Goal: Information Seeking & Learning: Learn about a topic

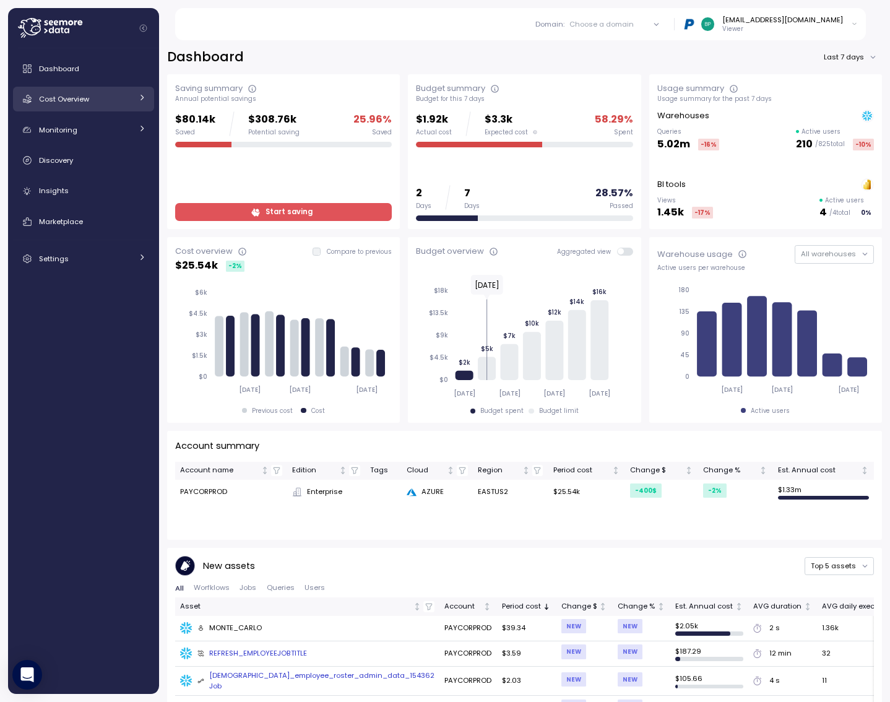
click at [110, 98] on div "Cost Overview" at bounding box center [85, 99] width 93 height 12
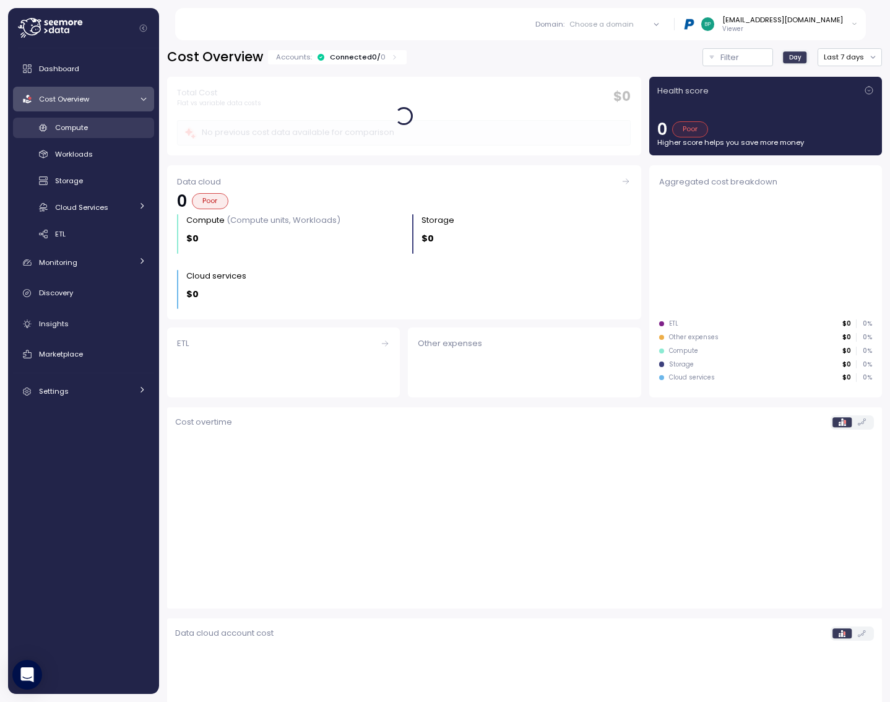
click at [88, 127] on span "Compute" at bounding box center [71, 128] width 33 height 10
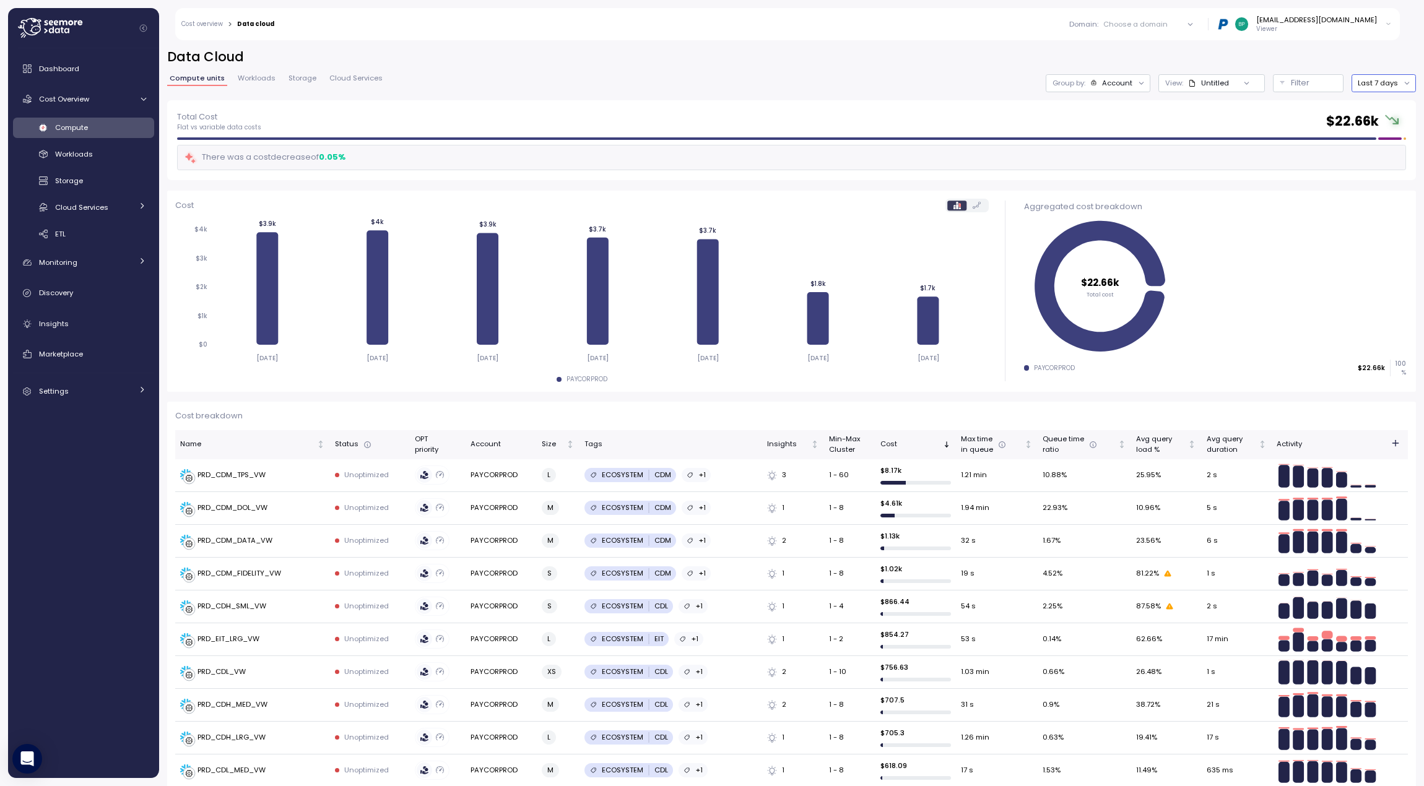
click at [1284, 83] on button "Last 7 days" at bounding box center [1383, 83] width 64 height 18
click at [1284, 155] on div "Last 14 days" at bounding box center [1379, 157] width 43 height 10
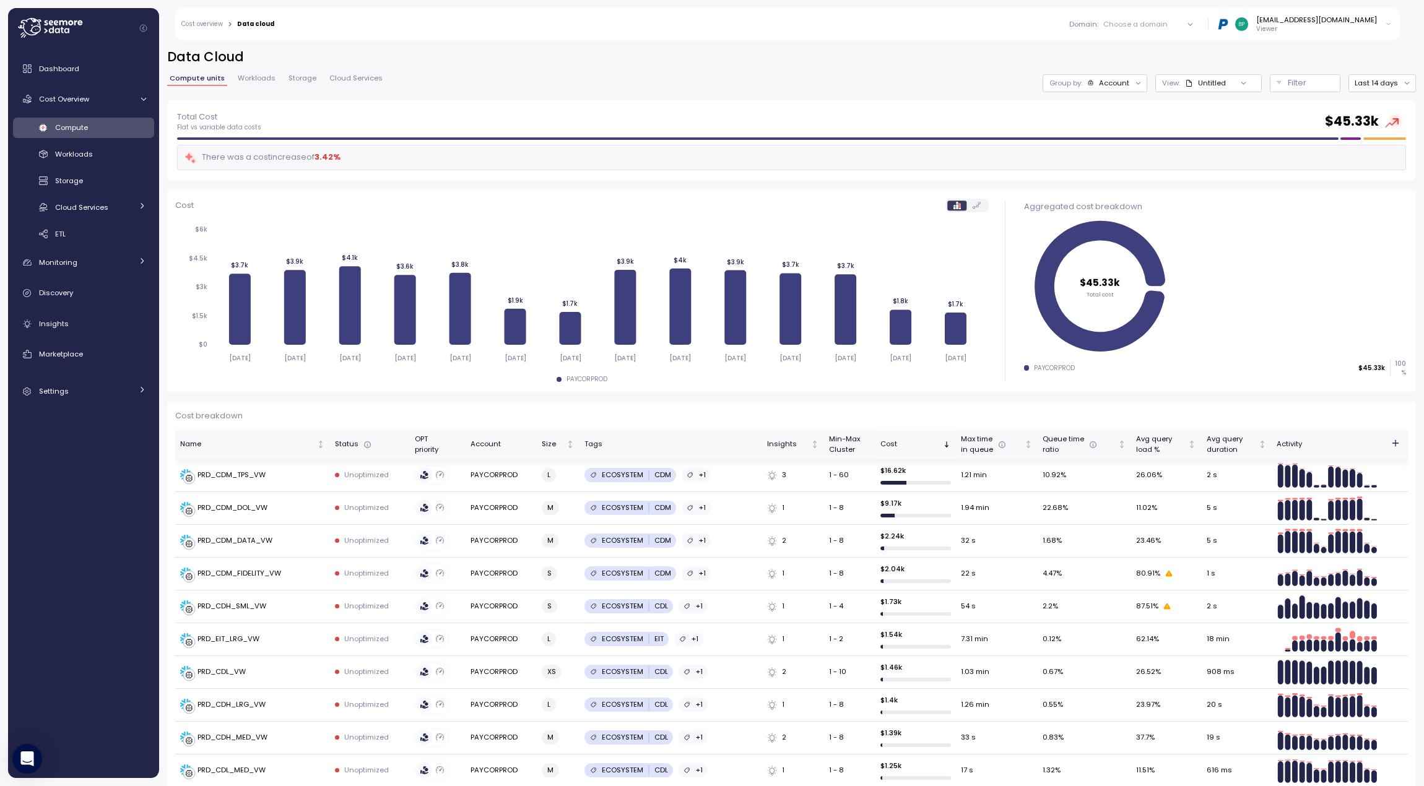
click at [911, 445] on div "Cost" at bounding box center [910, 444] width 60 height 11
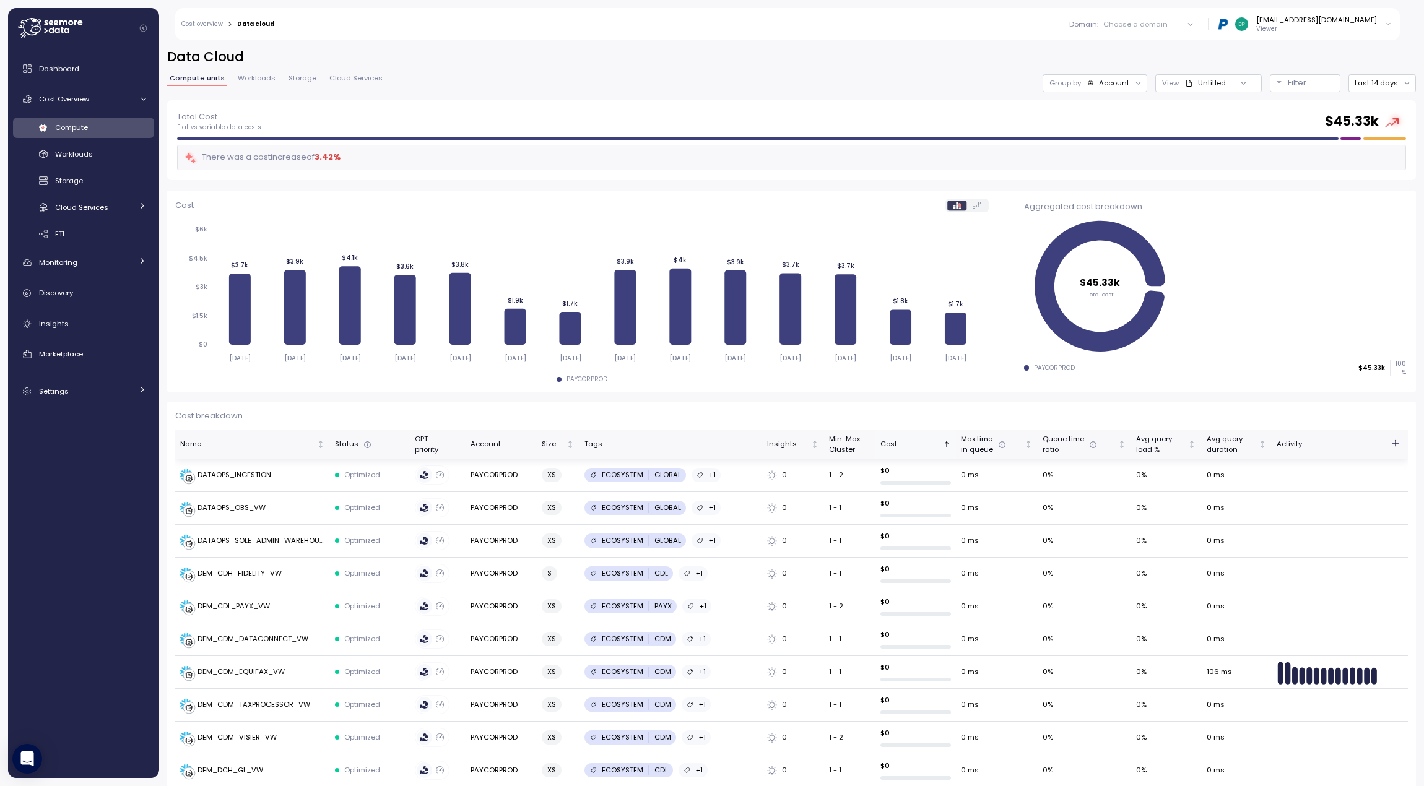
click at [919, 443] on div "Cost" at bounding box center [910, 444] width 60 height 11
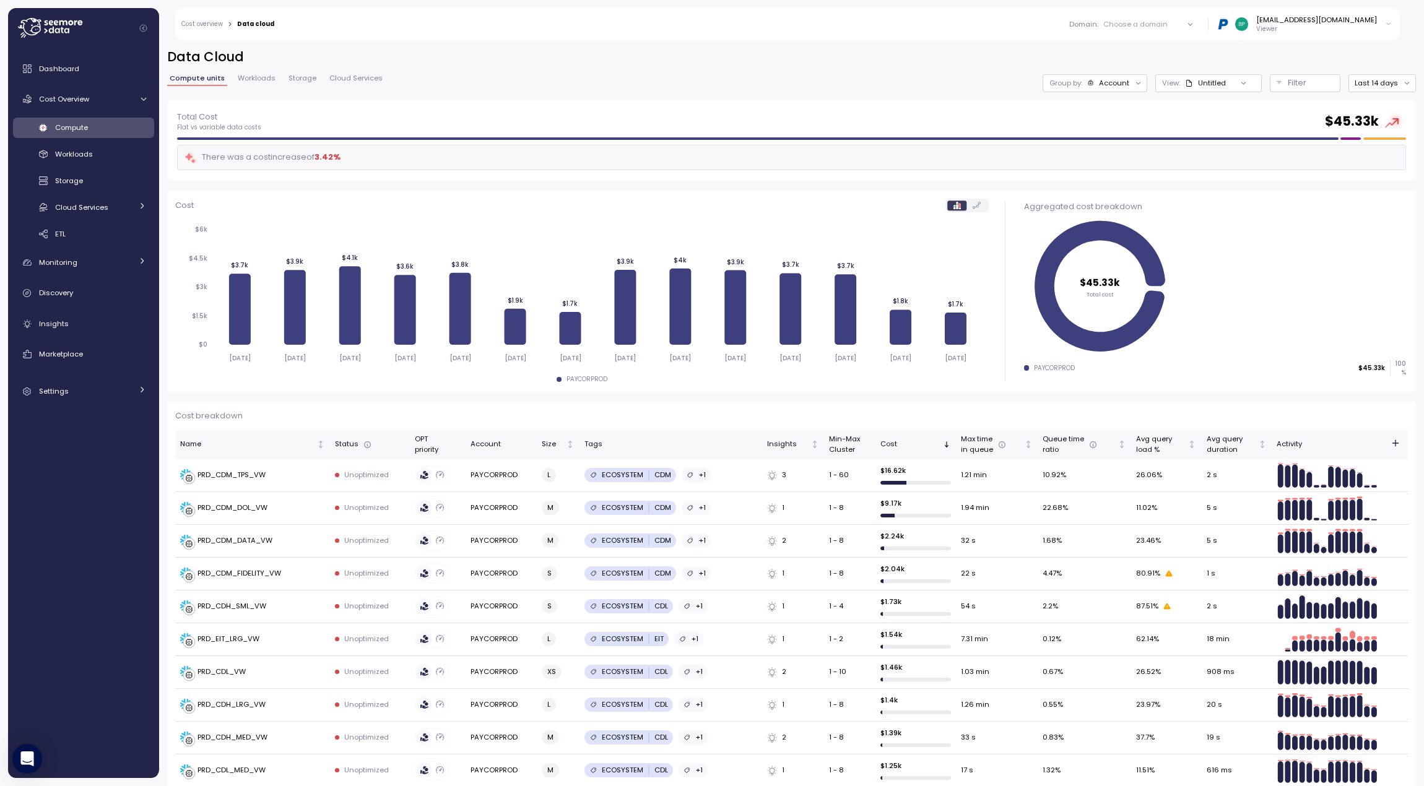
click at [1284, 124] on circle at bounding box center [1395, 121] width 9 height 9
drag, startPoint x: 243, startPoint y: 160, endPoint x: 479, endPoint y: 157, distance: 236.5
click at [316, 158] on div "There was a cost increase of 3.42 %" at bounding box center [262, 157] width 157 height 14
click at [1284, 83] on button "Last 14 days" at bounding box center [1381, 83] width 67 height 18
click at [1284, 170] on div "Last 30 days" at bounding box center [1379, 173] width 46 height 10
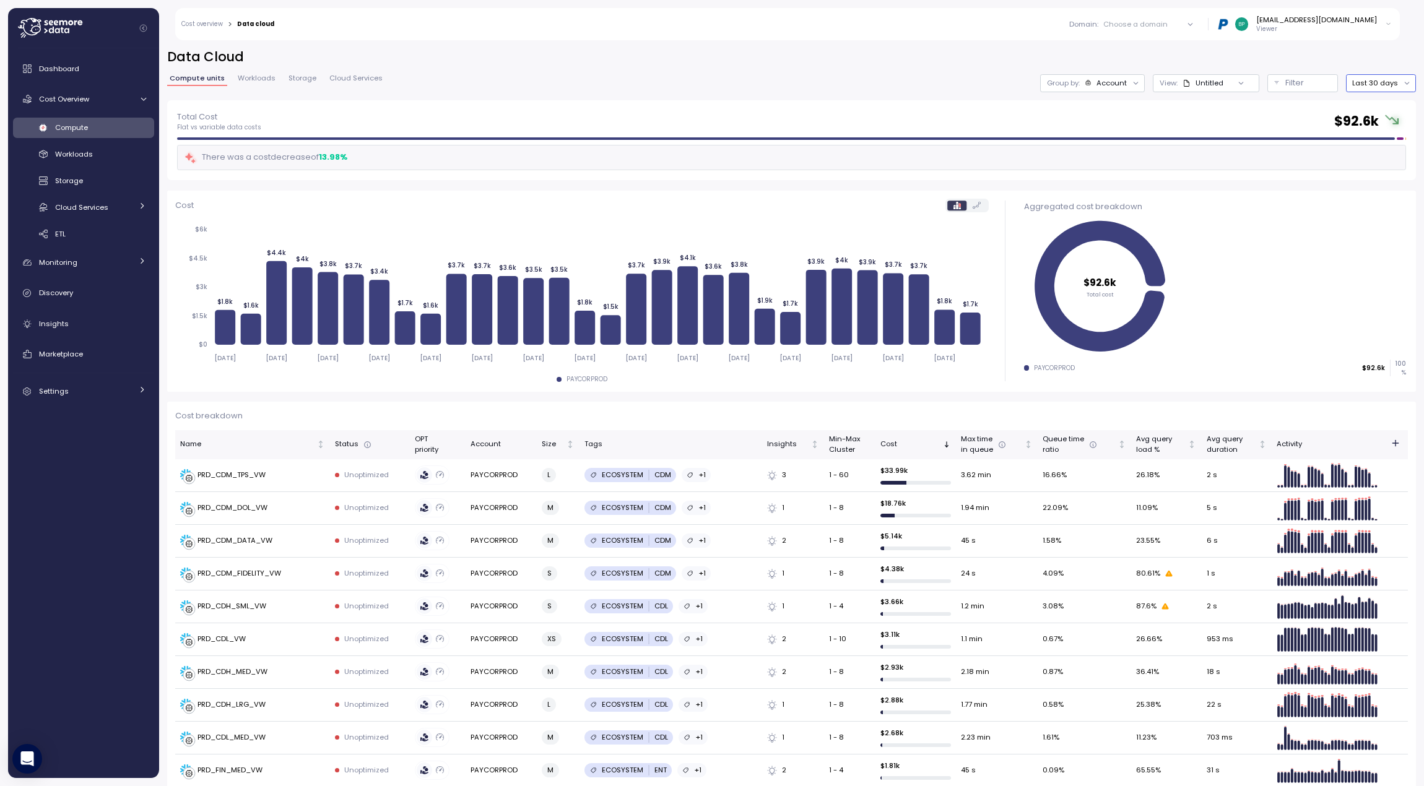
click at [1284, 84] on button "Last 30 days" at bounding box center [1381, 83] width 70 height 18
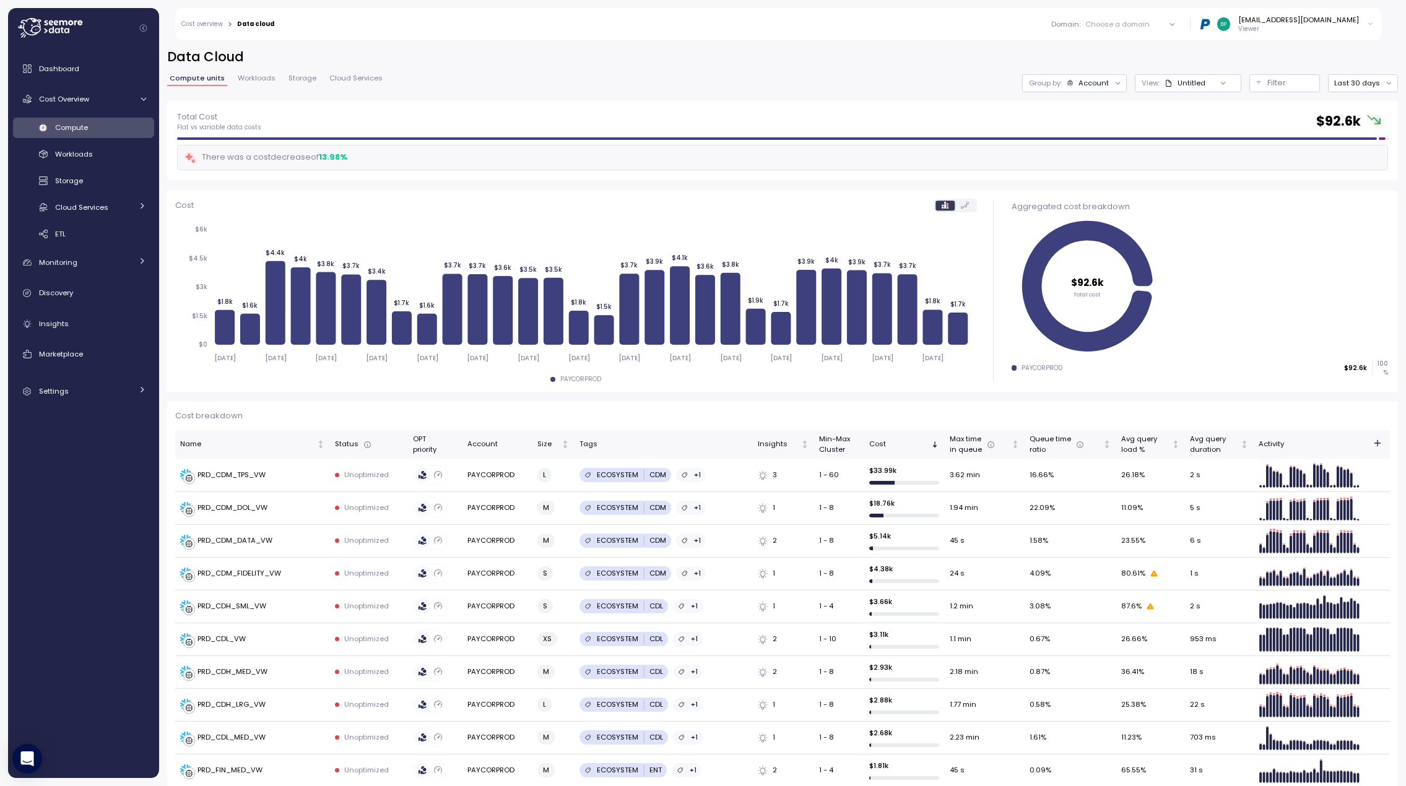
click at [1219, 85] on icon at bounding box center [1223, 83] width 8 height 8
click at [1115, 83] on icon at bounding box center [1117, 83] width 4 height 2
click at [935, 79] on div "Compute units Workloads Storage Cloud Services Group by: Account View : Untitle…" at bounding box center [782, 83] width 1231 height 18
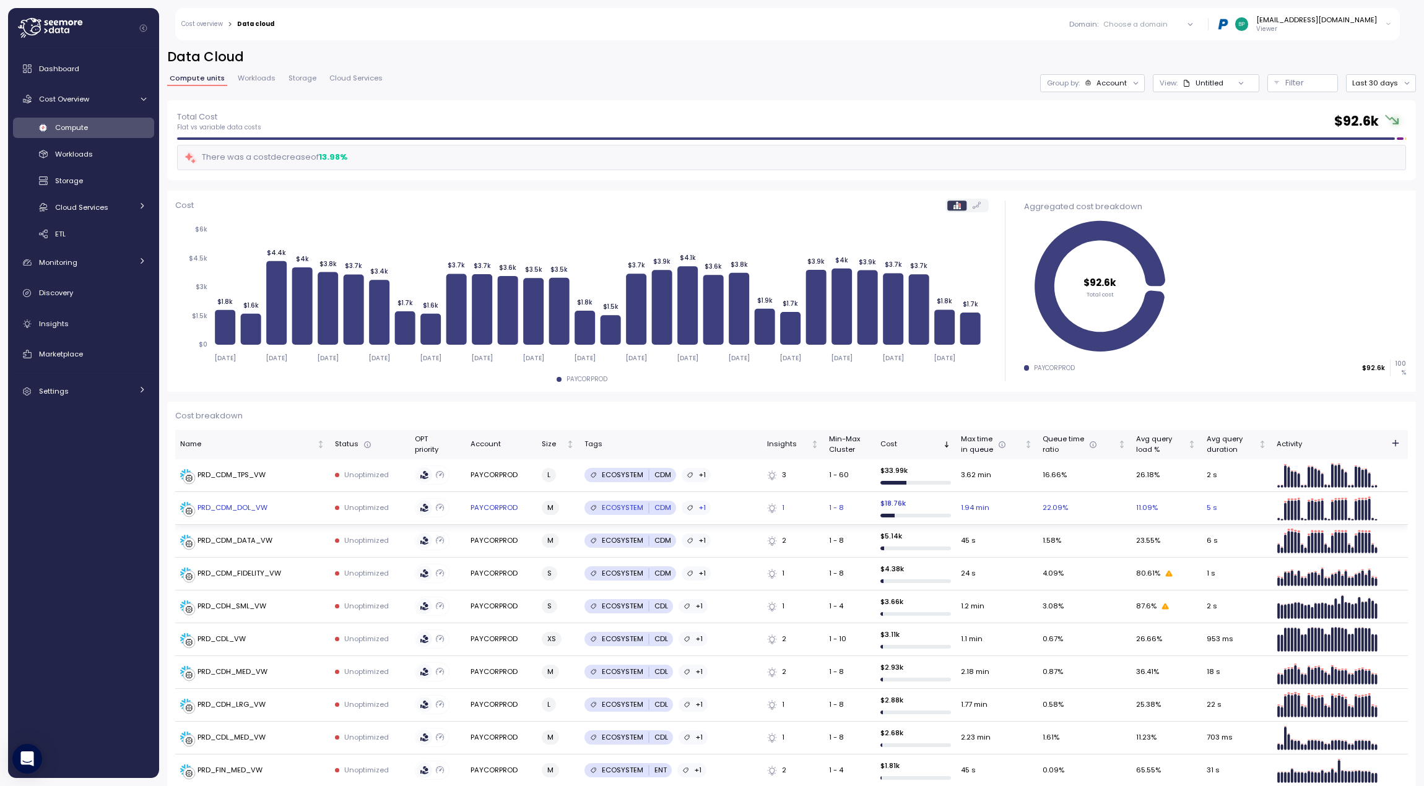
click at [245, 511] on div "PRD_CDM_DOL_VW" at bounding box center [232, 508] width 70 height 11
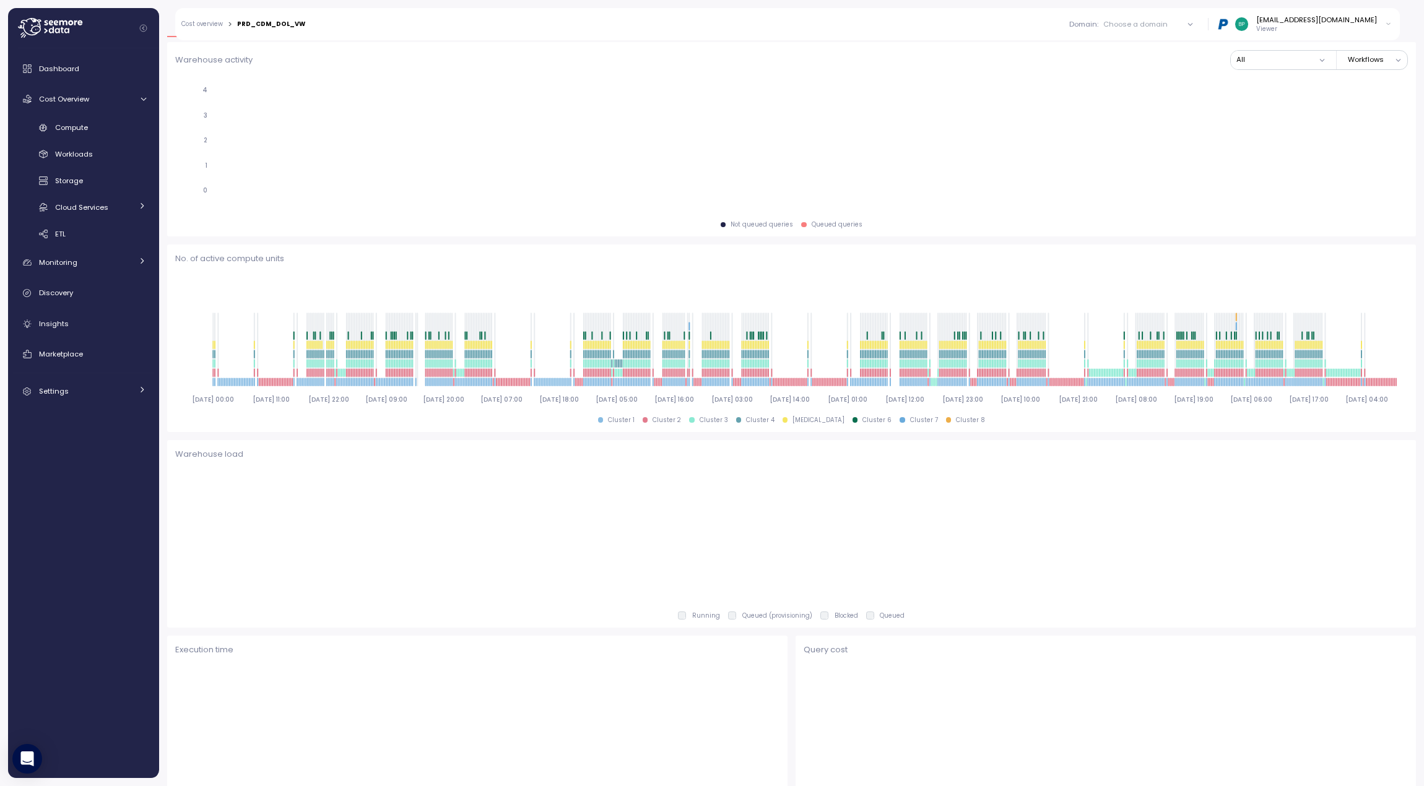
scroll to position [371, 0]
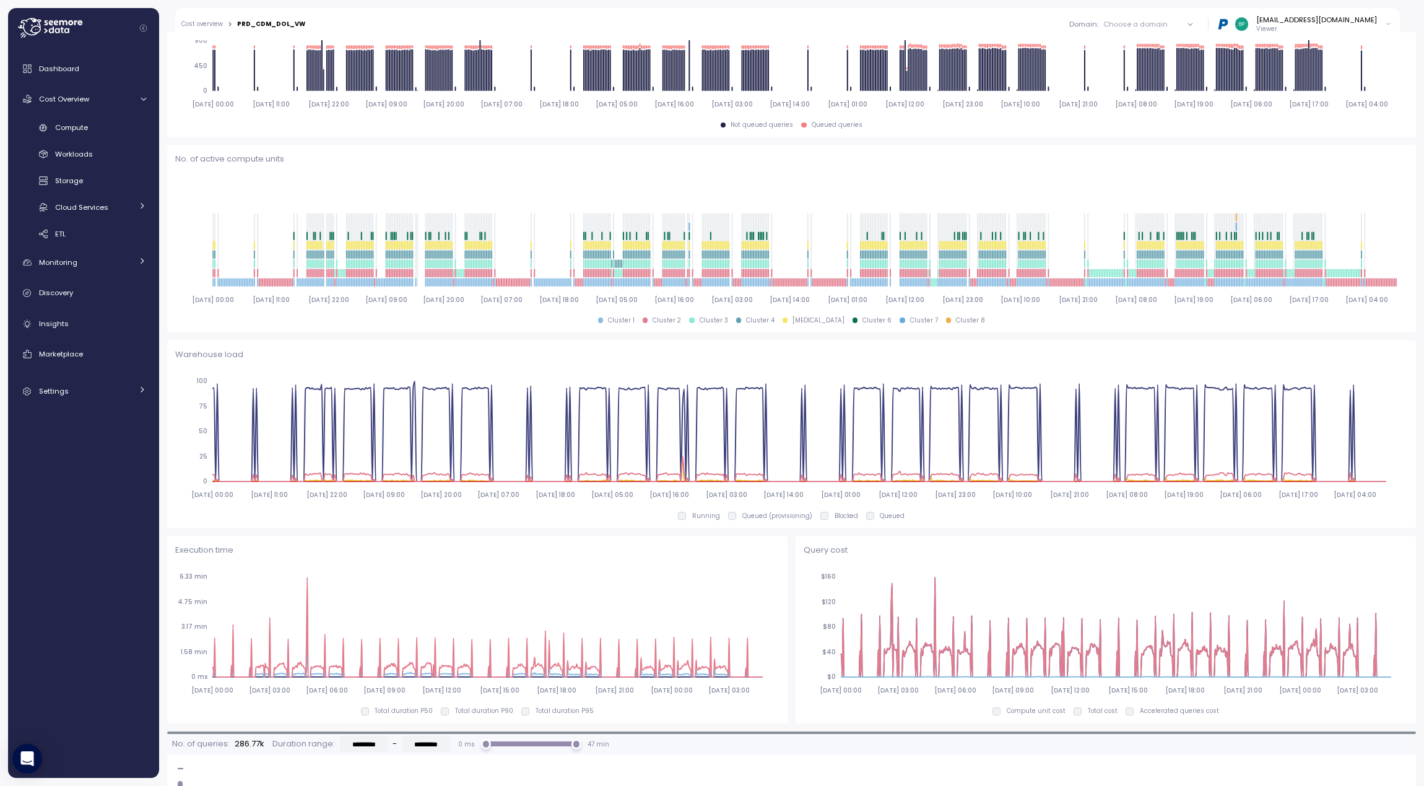
scroll to position [62, 0]
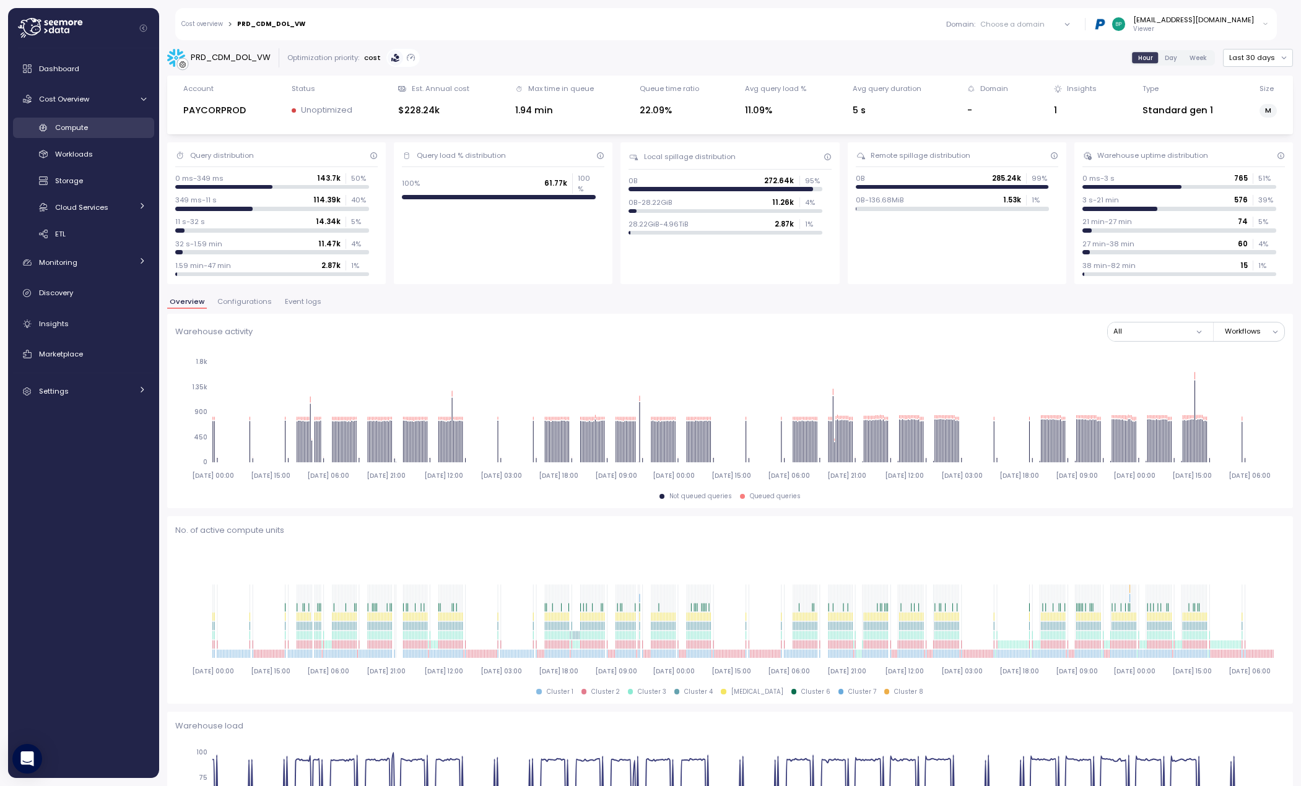
click at [75, 129] on span "Compute" at bounding box center [71, 128] width 33 height 10
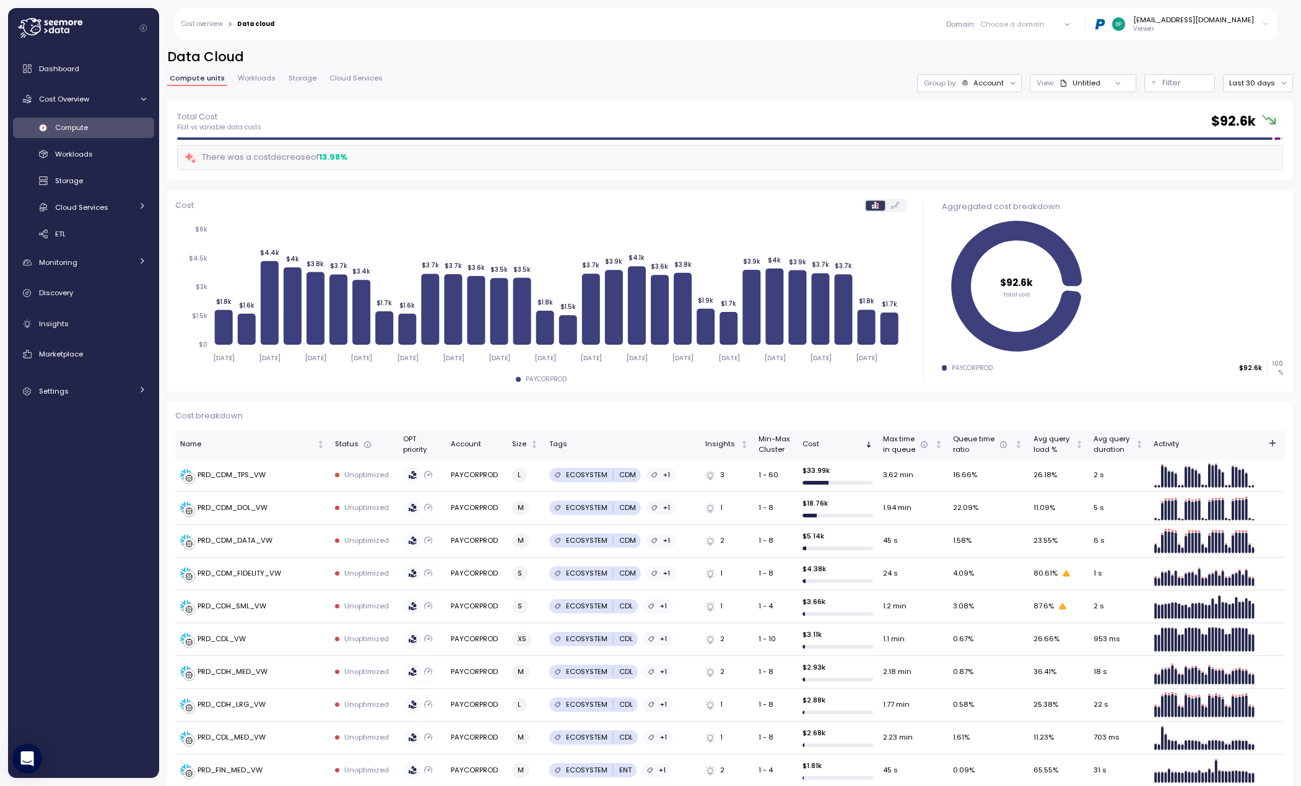
click at [891, 205] on icon at bounding box center [895, 205] width 8 height 7
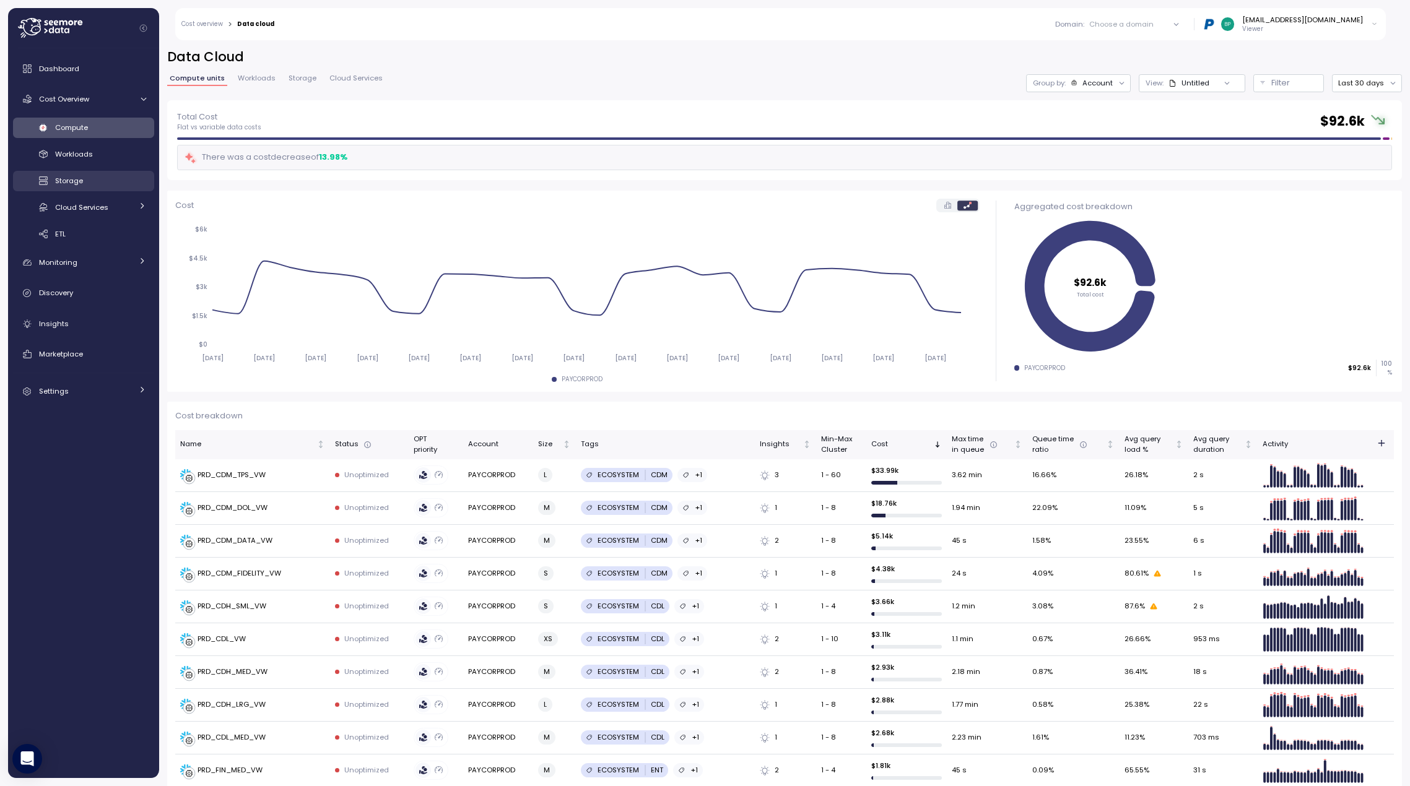
click at [76, 184] on span "Storage" at bounding box center [69, 181] width 28 height 10
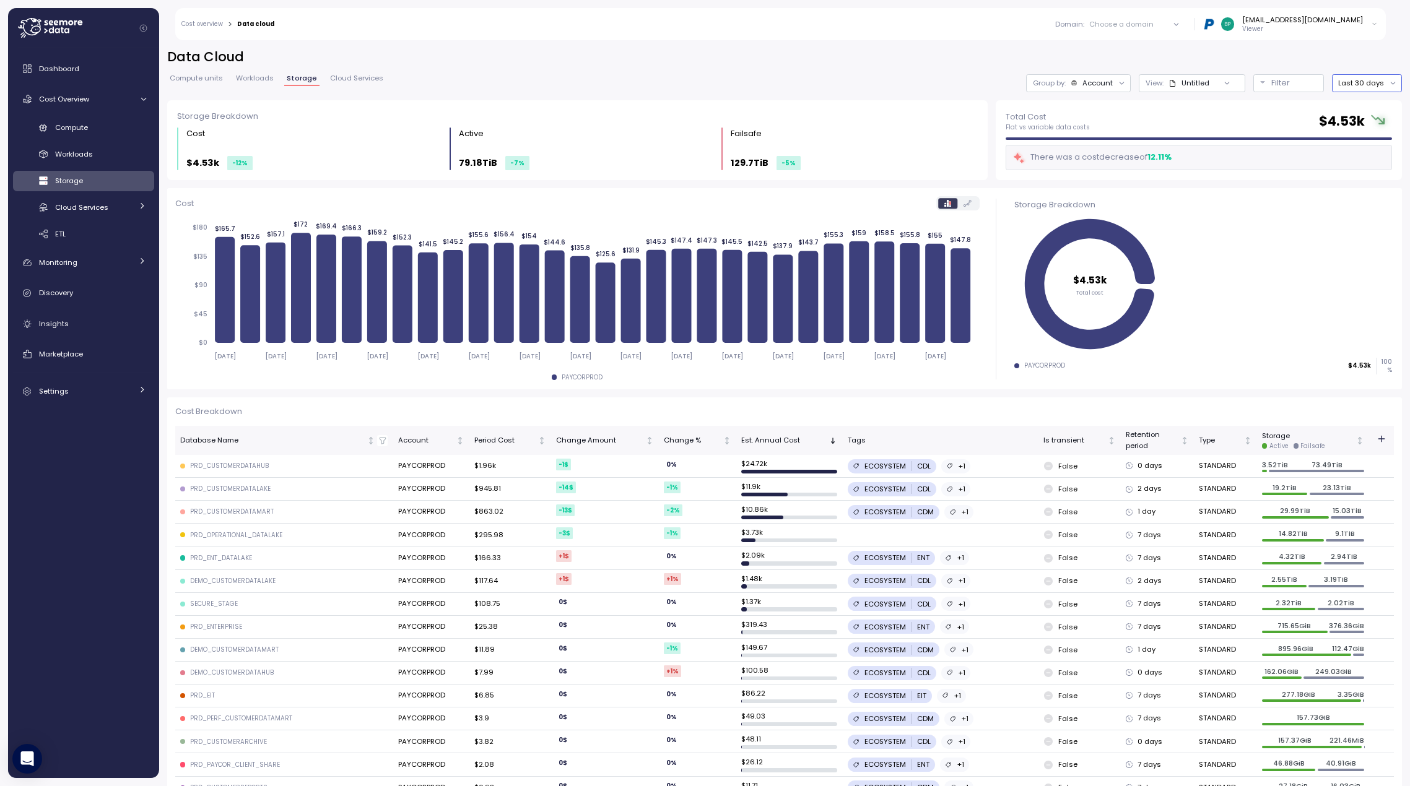
click at [1300, 84] on button "Last 30 days" at bounding box center [1367, 83] width 70 height 18
click at [1300, 140] on div "Last 7 days" at bounding box center [1361, 140] width 40 height 10
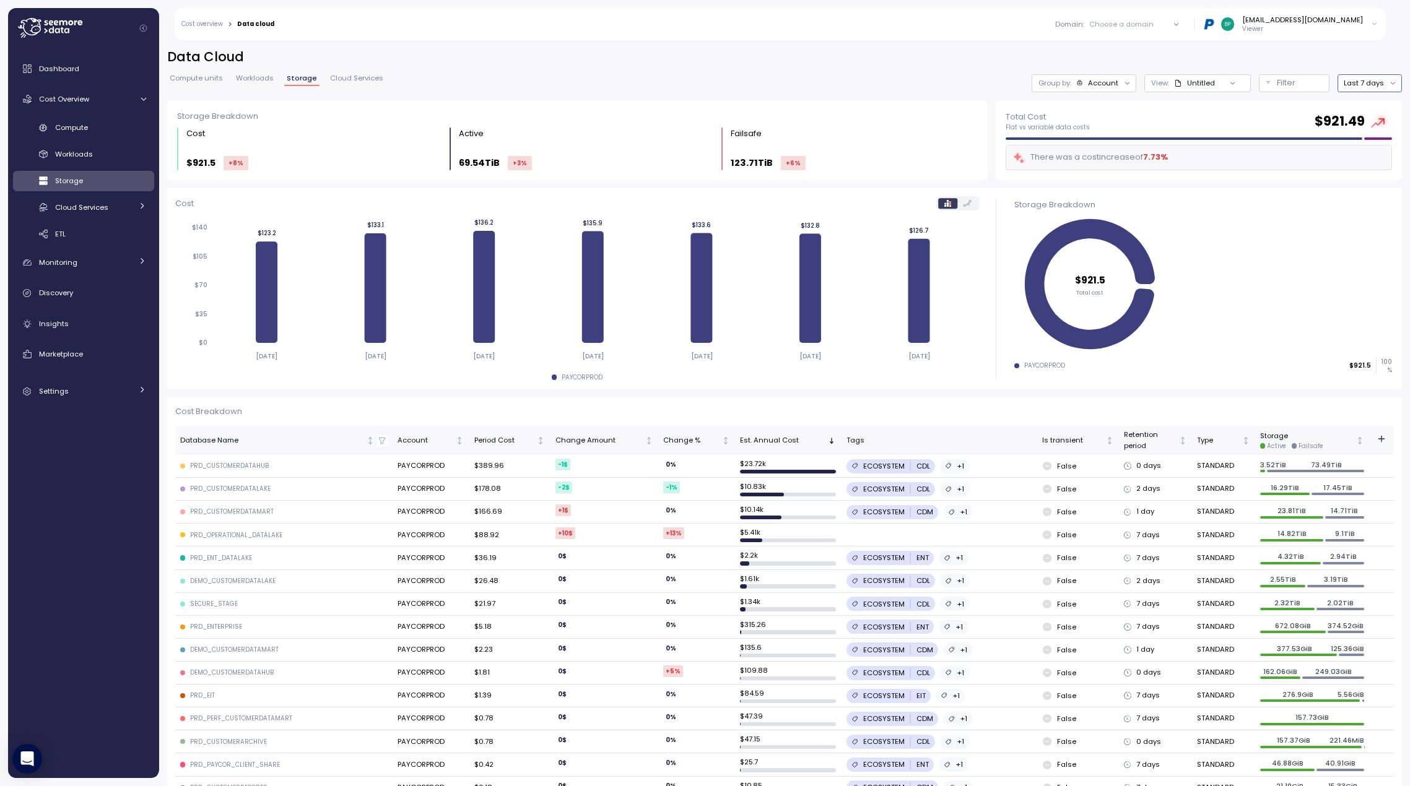
click at [1300, 84] on button "Last 7 days" at bounding box center [1369, 83] width 64 height 18
click at [1300, 154] on div "Last 14 days" at bounding box center [1364, 157] width 43 height 10
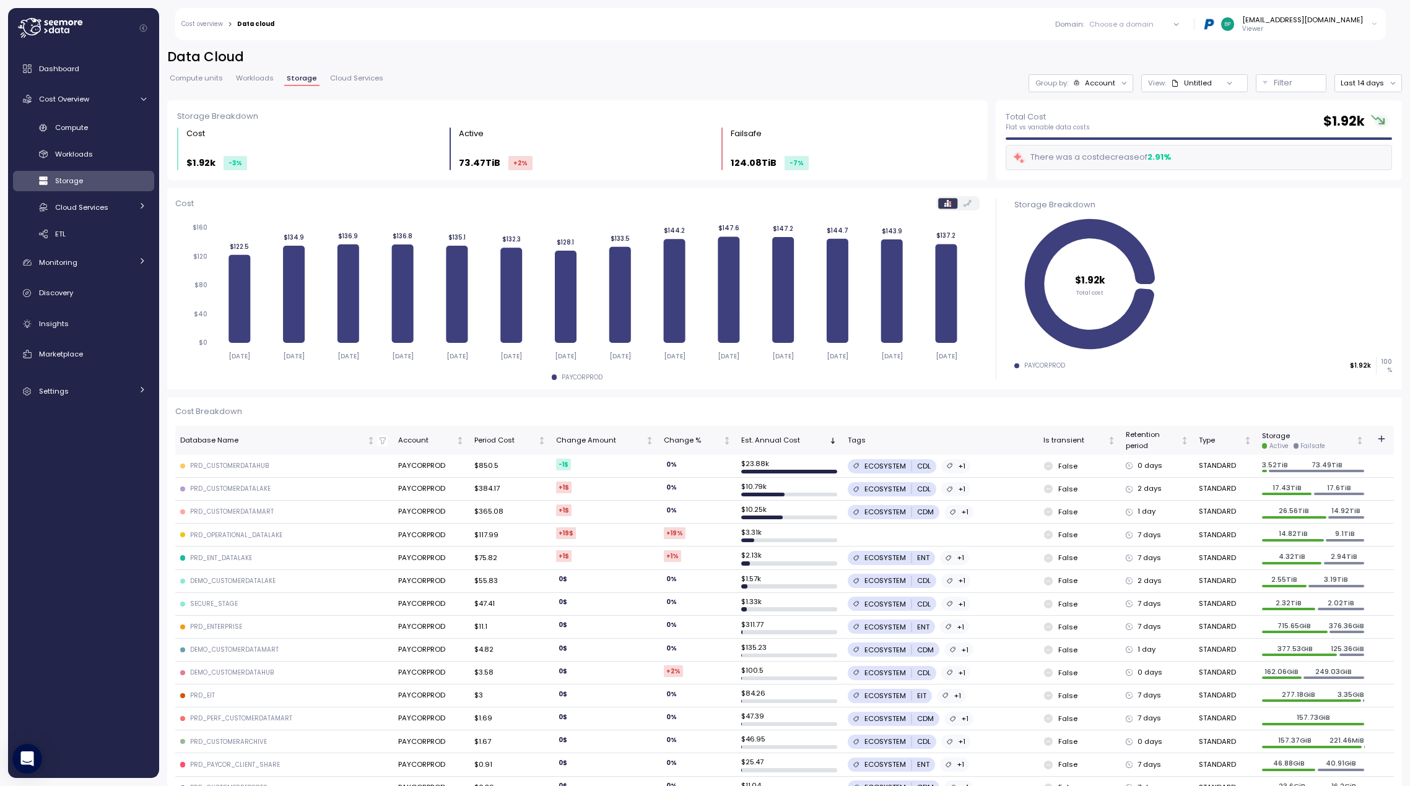
click at [257, 80] on span "Workloads" at bounding box center [255, 78] width 38 height 7
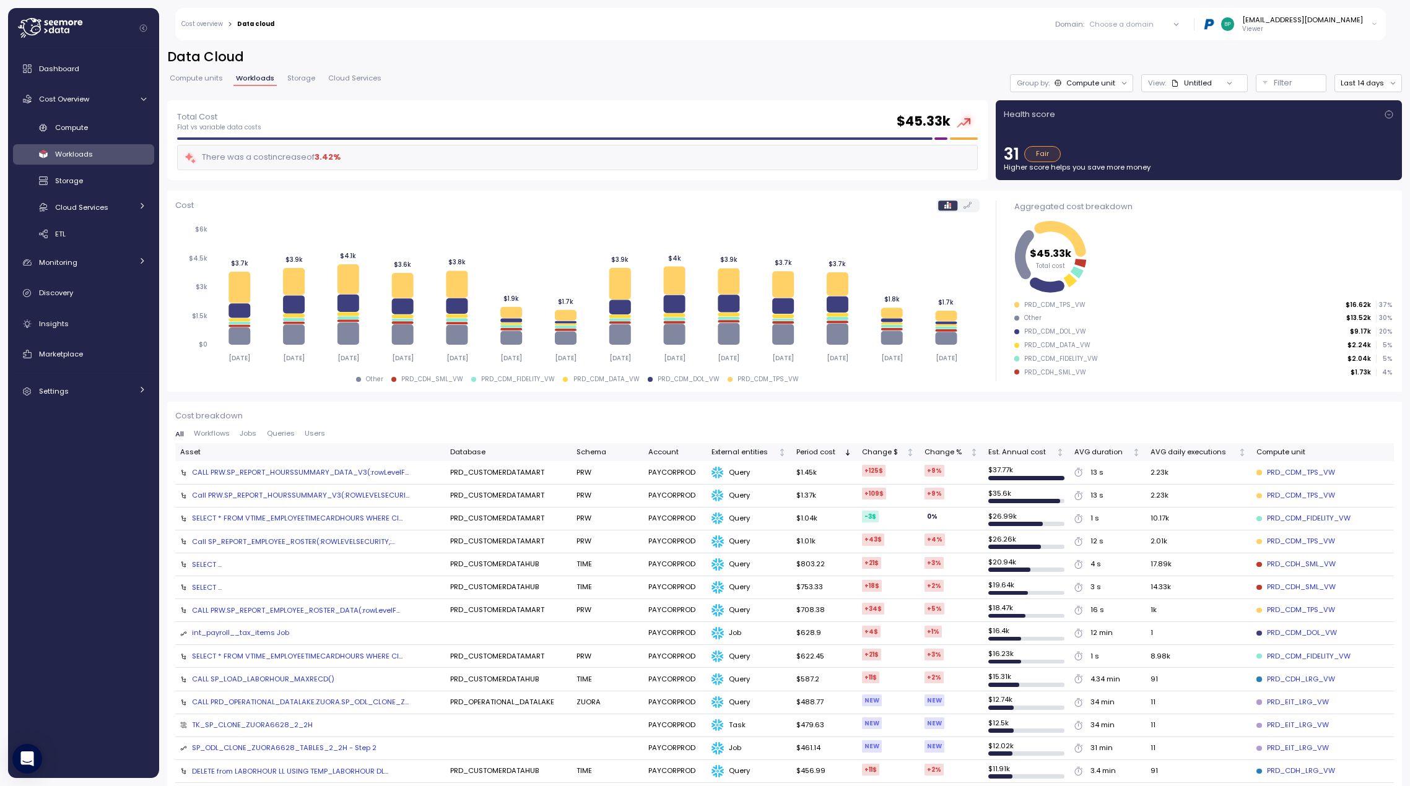
click at [352, 76] on span "Cloud Services" at bounding box center [354, 78] width 53 height 7
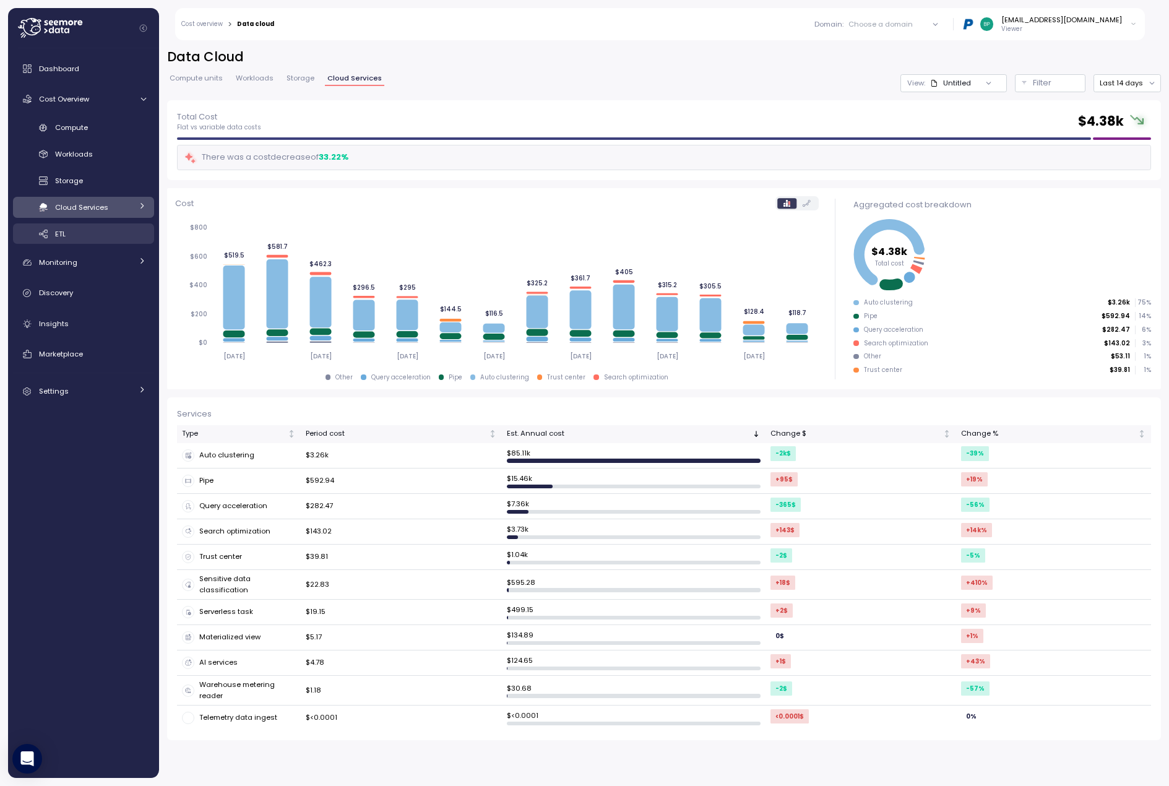
click at [77, 230] on div "ETL" at bounding box center [100, 234] width 91 height 12
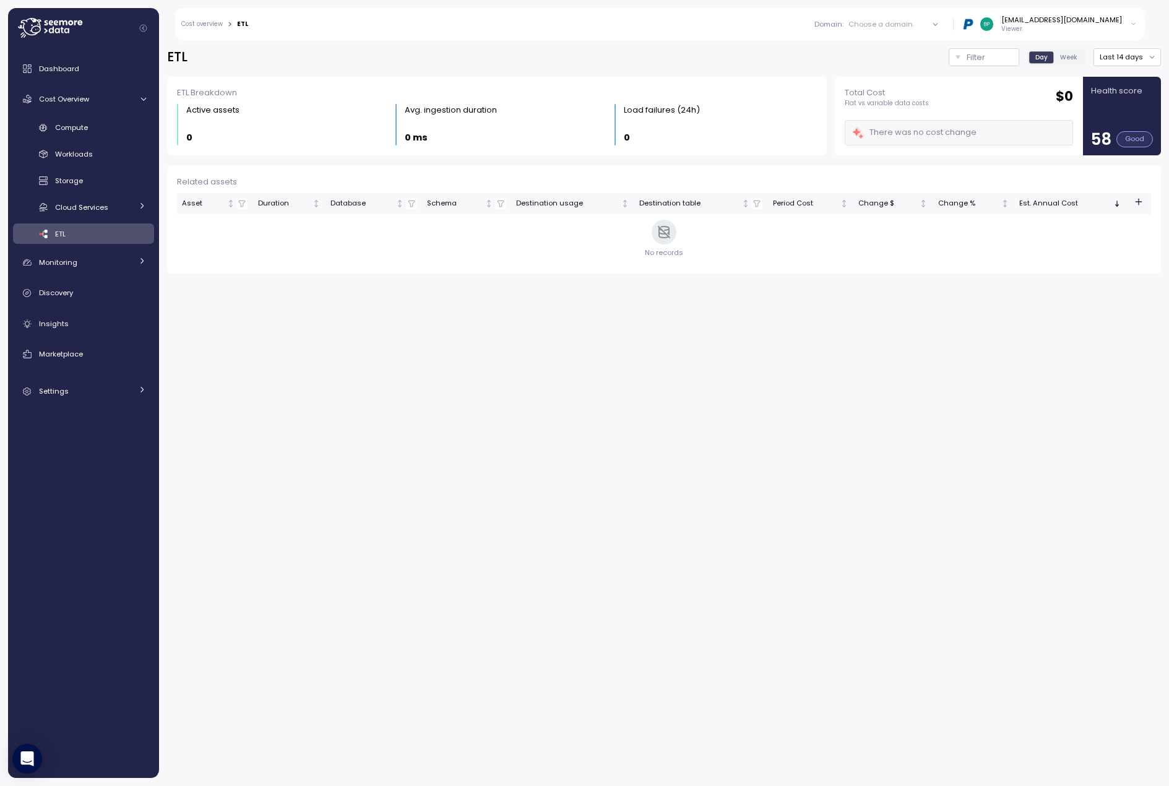
click at [953, 22] on div at bounding box center [935, 23] width 35 height 17
click at [940, 27] on icon at bounding box center [936, 24] width 8 height 8
click at [940, 23] on icon at bounding box center [936, 24] width 8 height 8
click at [746, 19] on div "Domain : Choose a domain All domains CDM bporada@paychex.com Viewer" at bounding box center [700, 24] width 889 height 32
click at [65, 122] on div "Compute" at bounding box center [100, 127] width 91 height 12
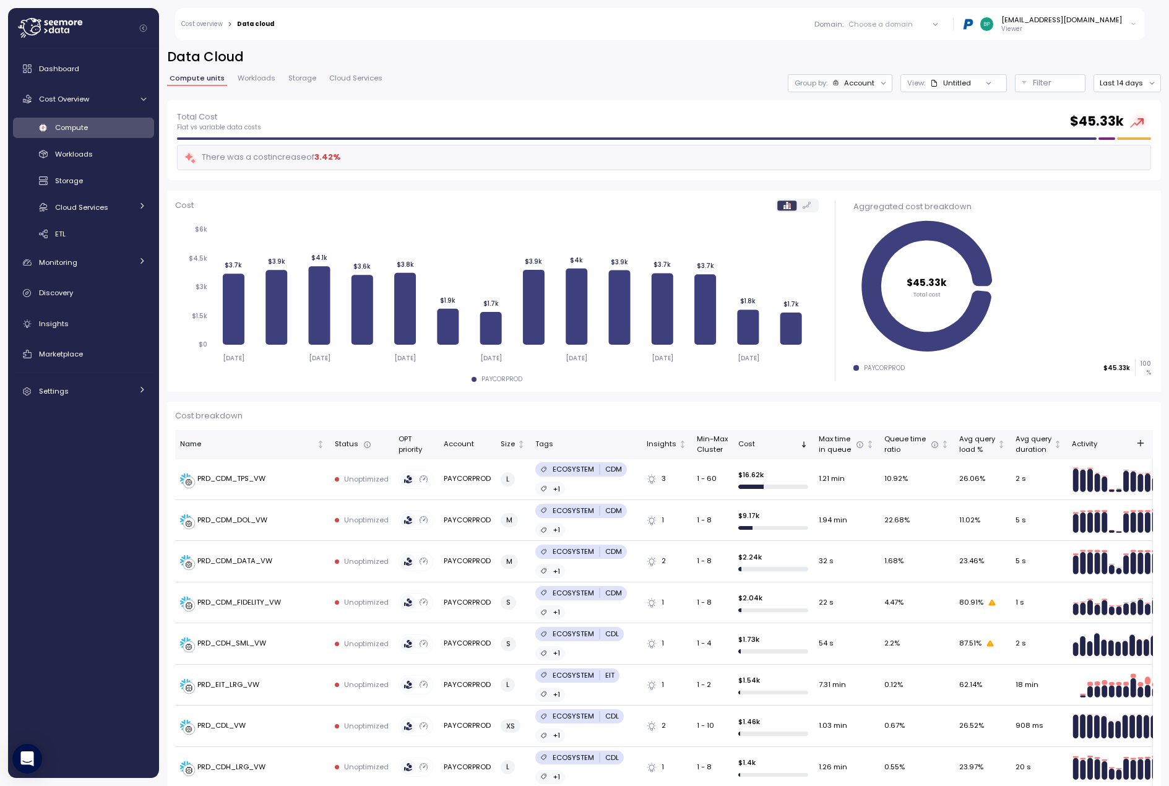
click at [255, 79] on span "Workloads" at bounding box center [257, 78] width 38 height 7
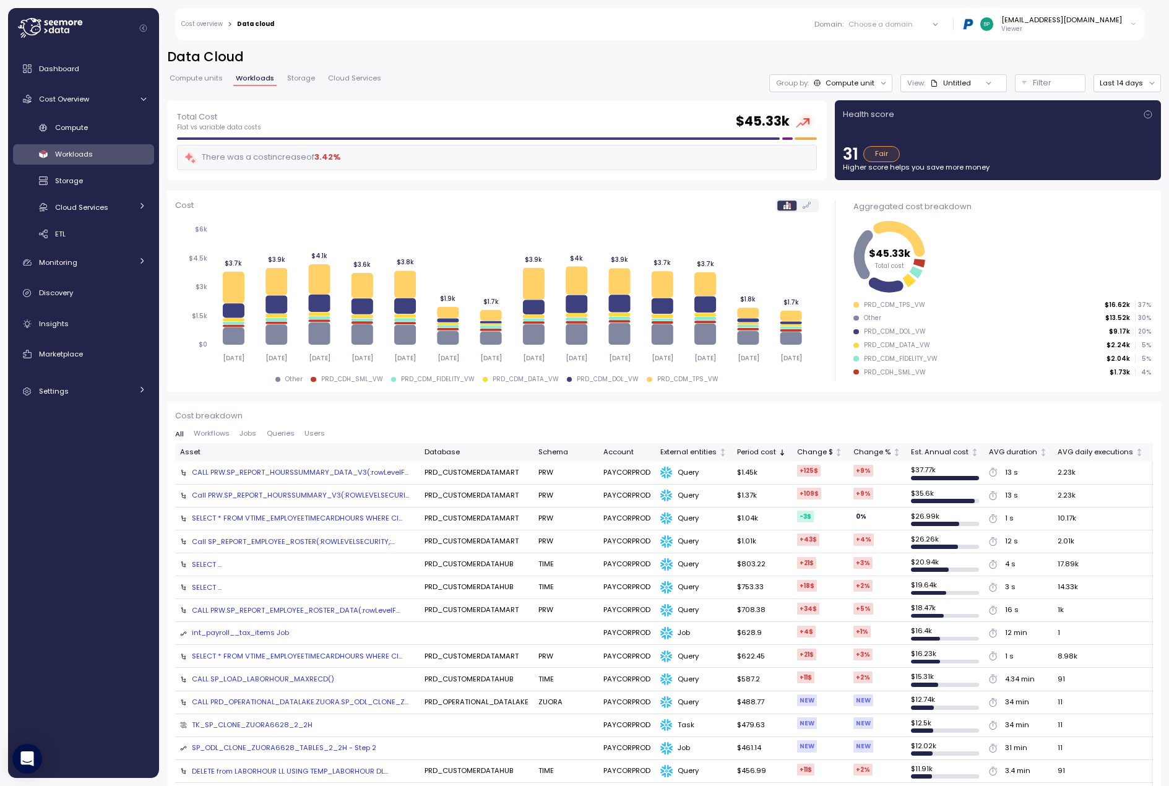
click at [796, 123] on icon at bounding box center [803, 122] width 14 height 9
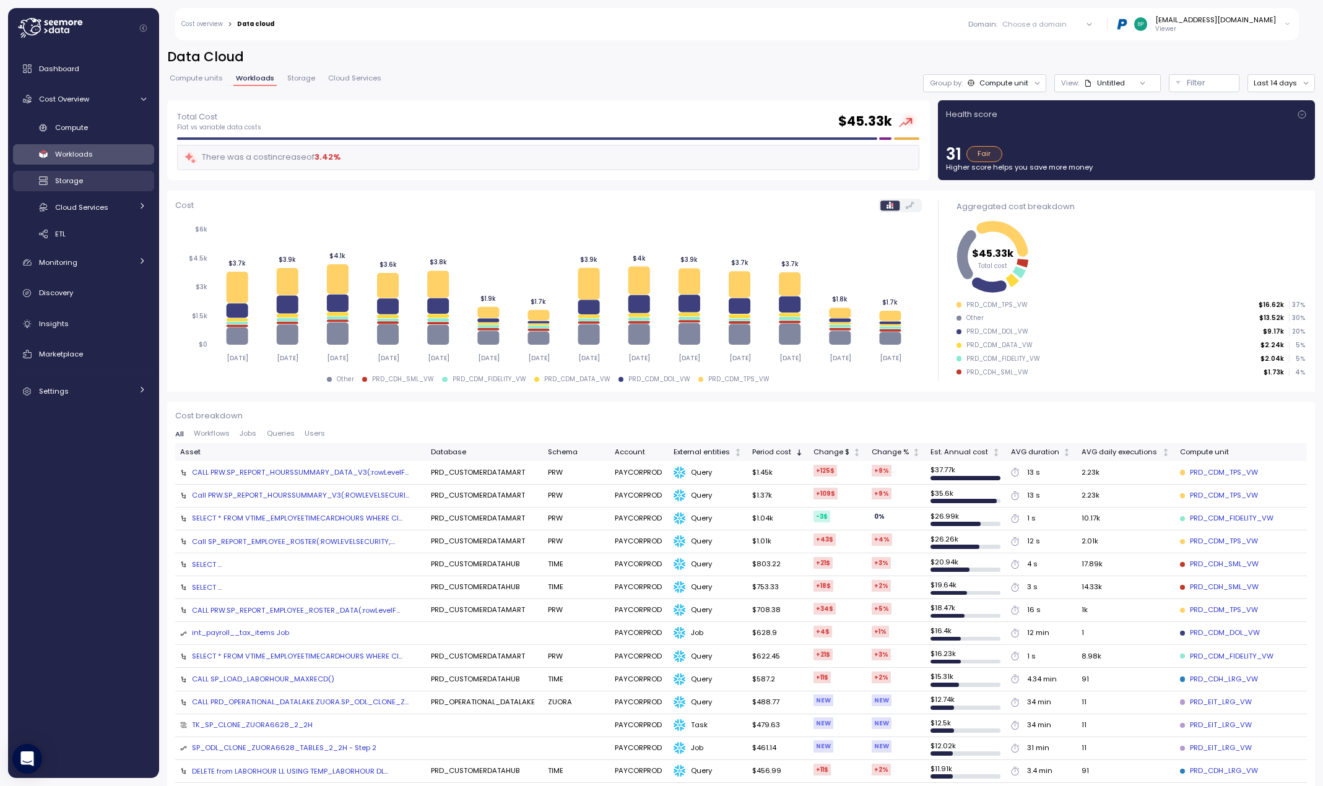
click at [76, 180] on span "Storage" at bounding box center [69, 181] width 28 height 10
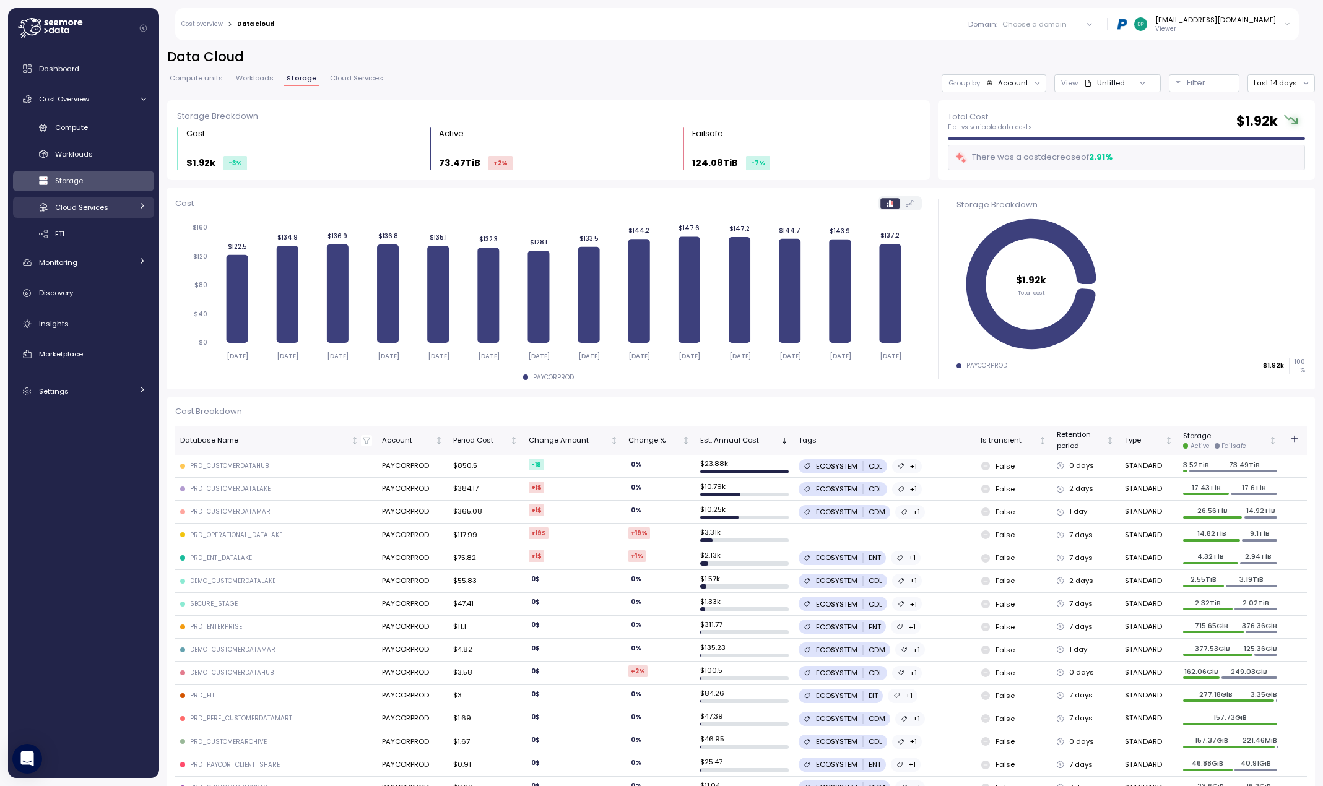
click at [85, 207] on span "Cloud Services" at bounding box center [81, 207] width 53 height 10
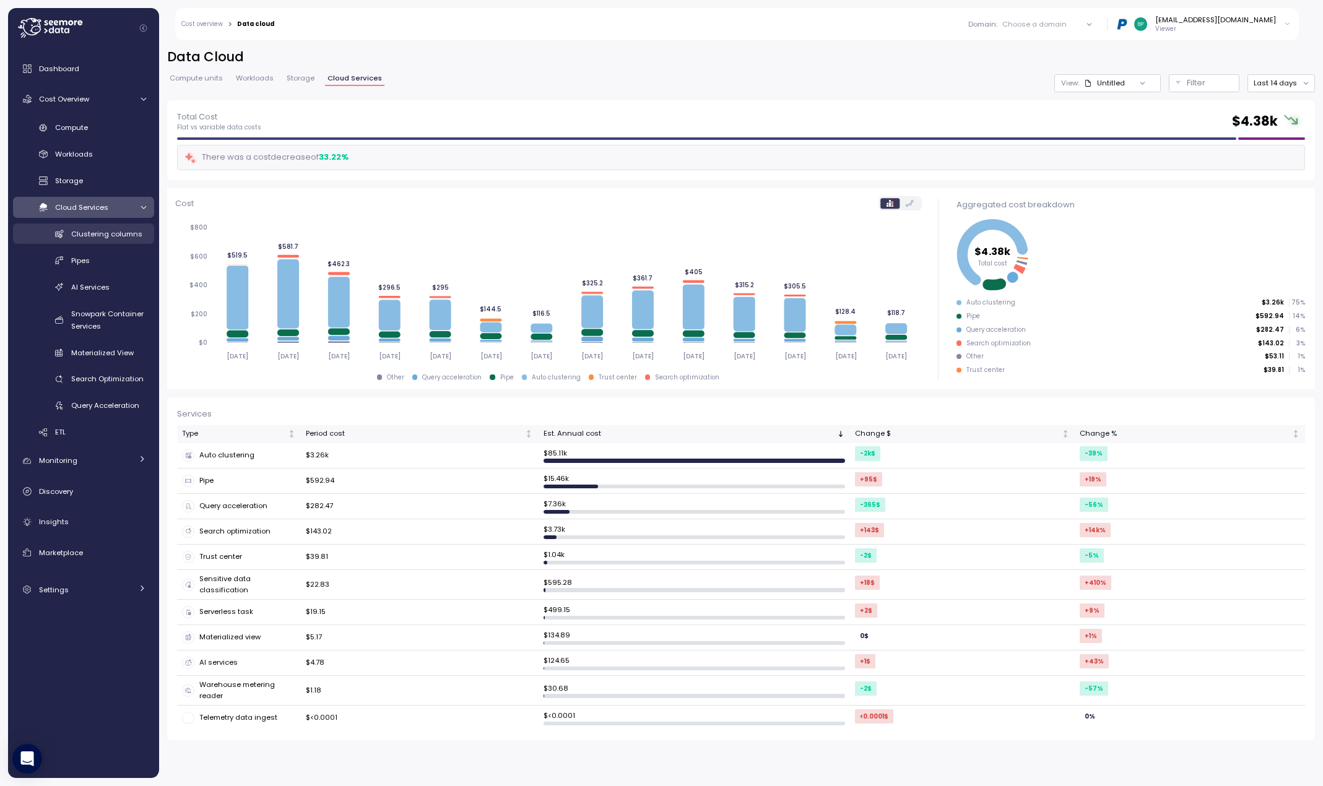
click at [109, 235] on span "Clustering columns" at bounding box center [106, 234] width 71 height 10
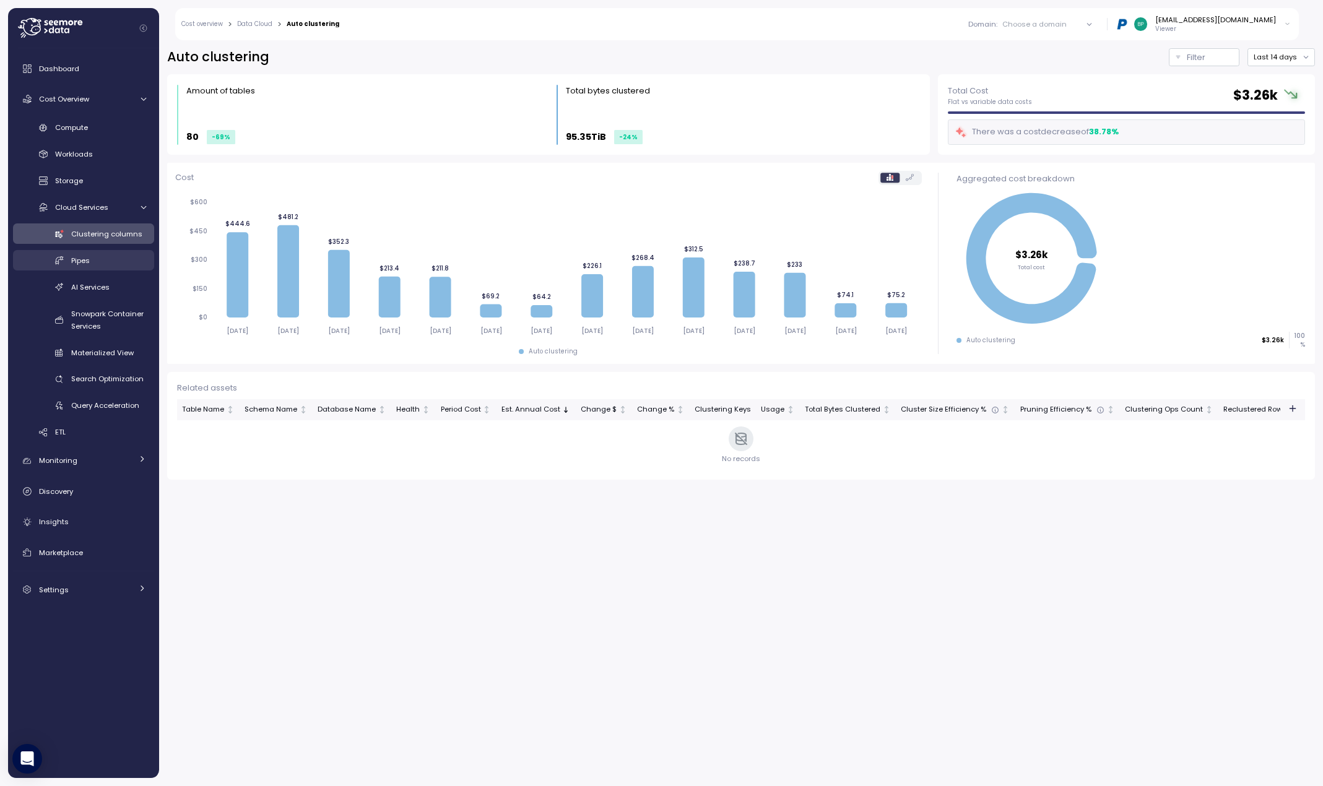
click at [79, 262] on span "Pipes" at bounding box center [80, 261] width 19 height 10
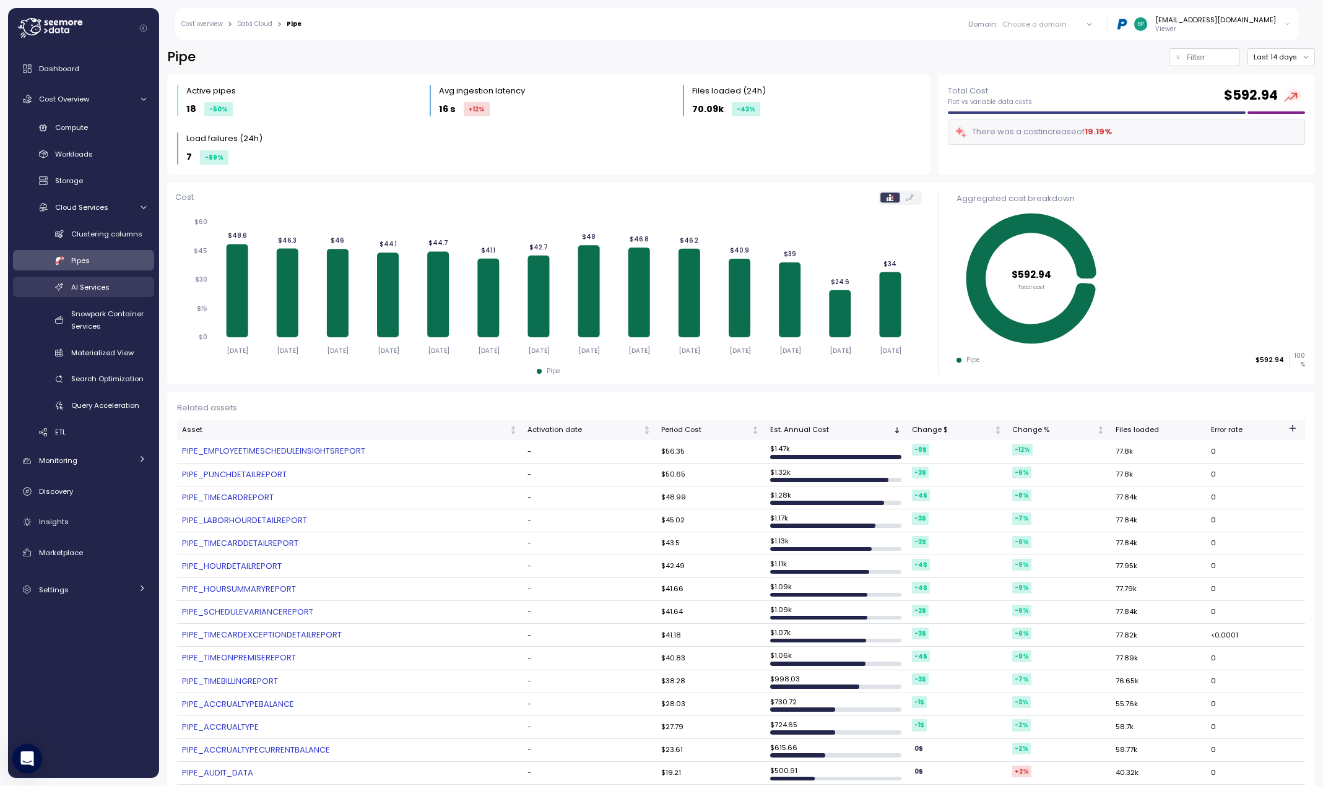
click at [95, 288] on span "AI Services" at bounding box center [90, 287] width 38 height 10
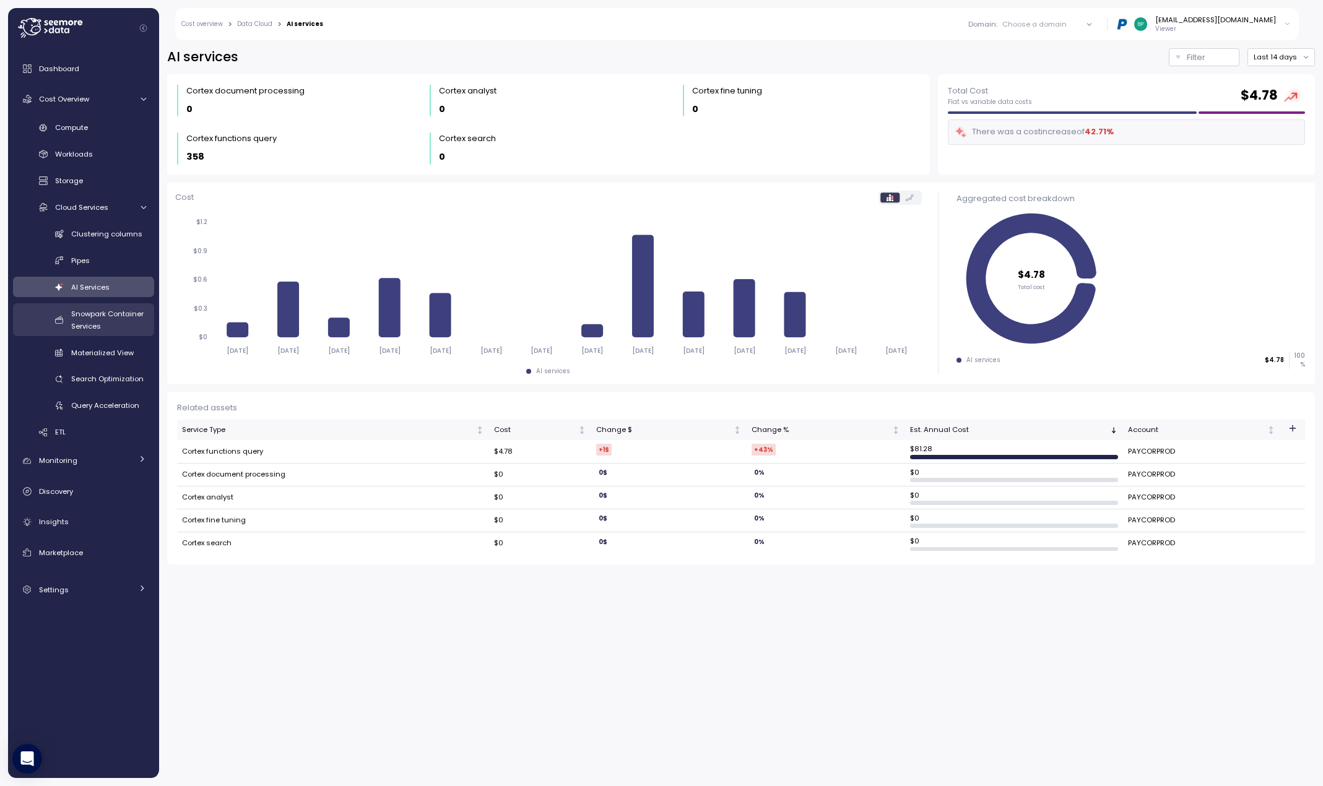
click at [125, 313] on span "Snowpark Container Services" at bounding box center [107, 320] width 72 height 22
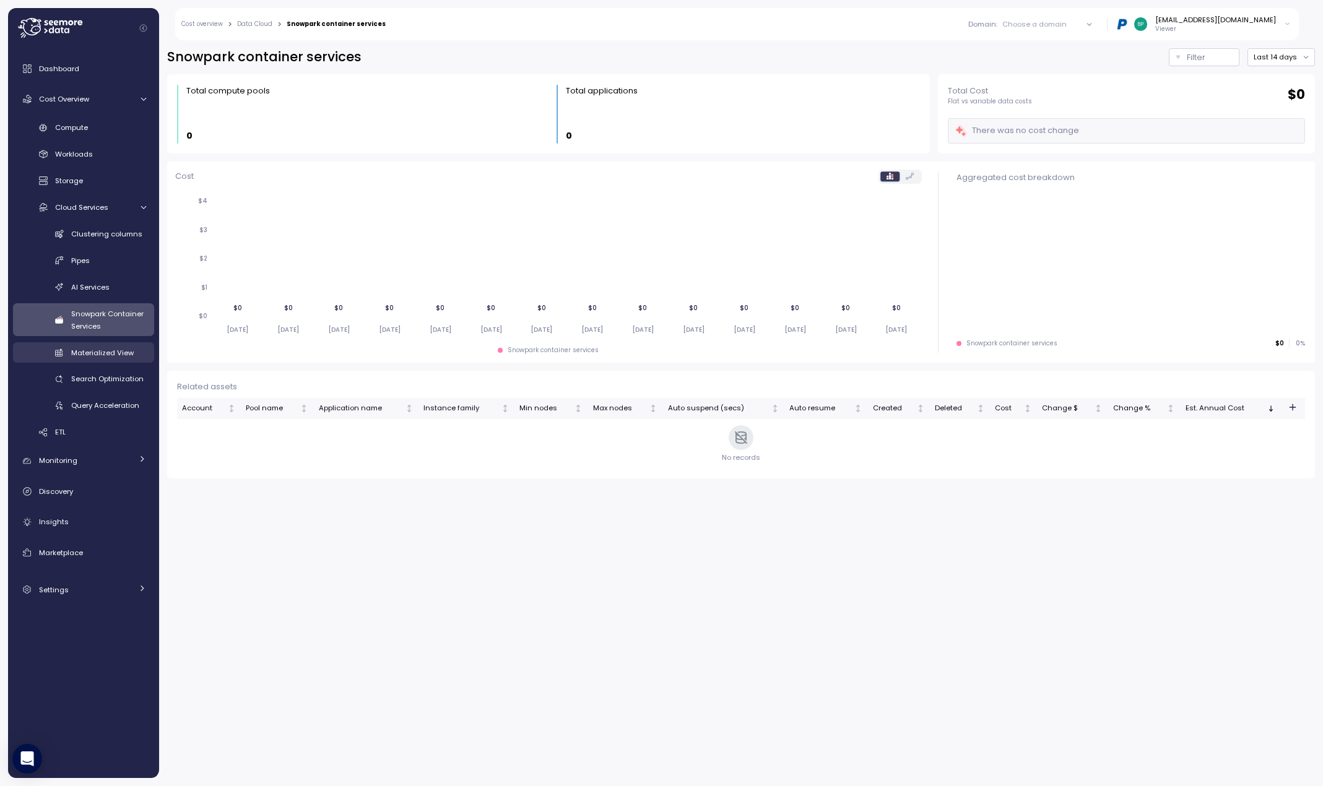
click at [119, 352] on span "Materialized View" at bounding box center [102, 353] width 63 height 10
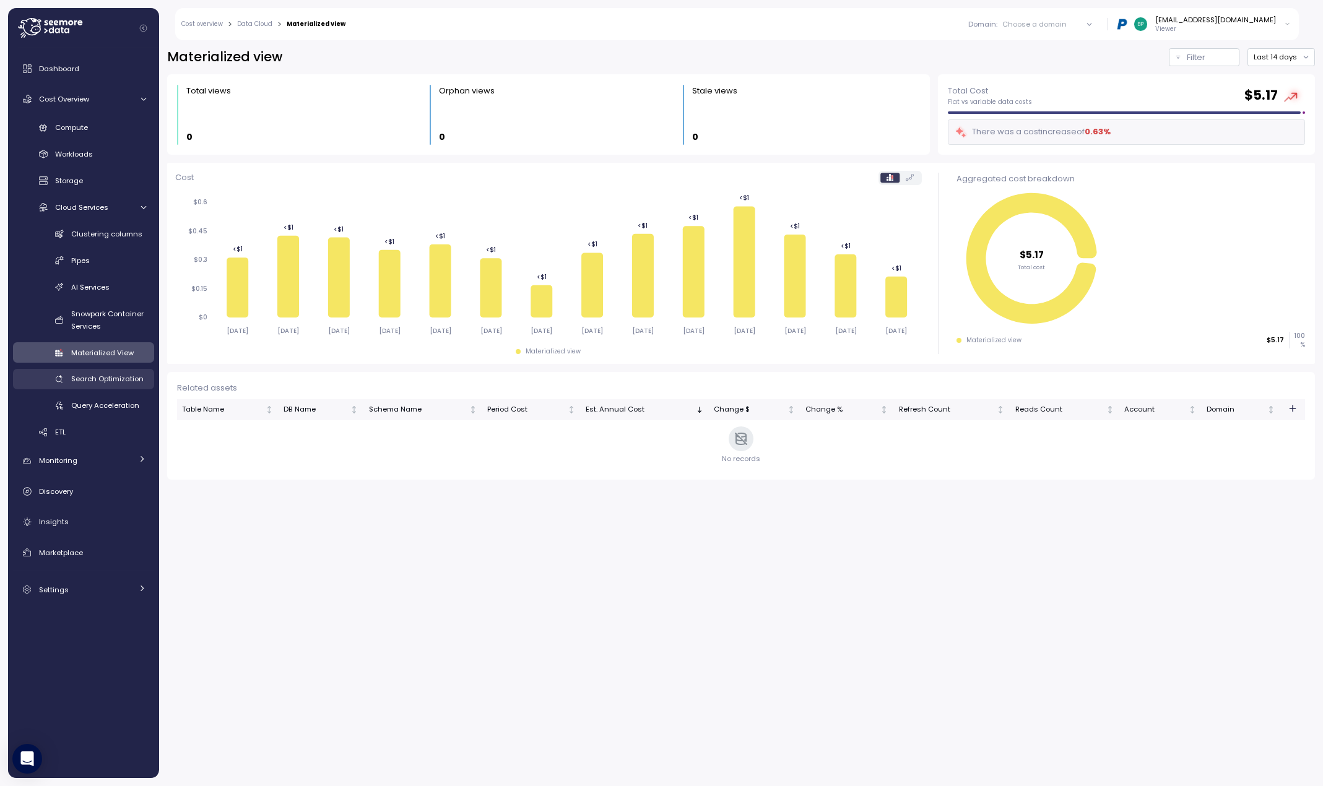
click at [108, 379] on span "Search Optimization" at bounding box center [107, 379] width 72 height 10
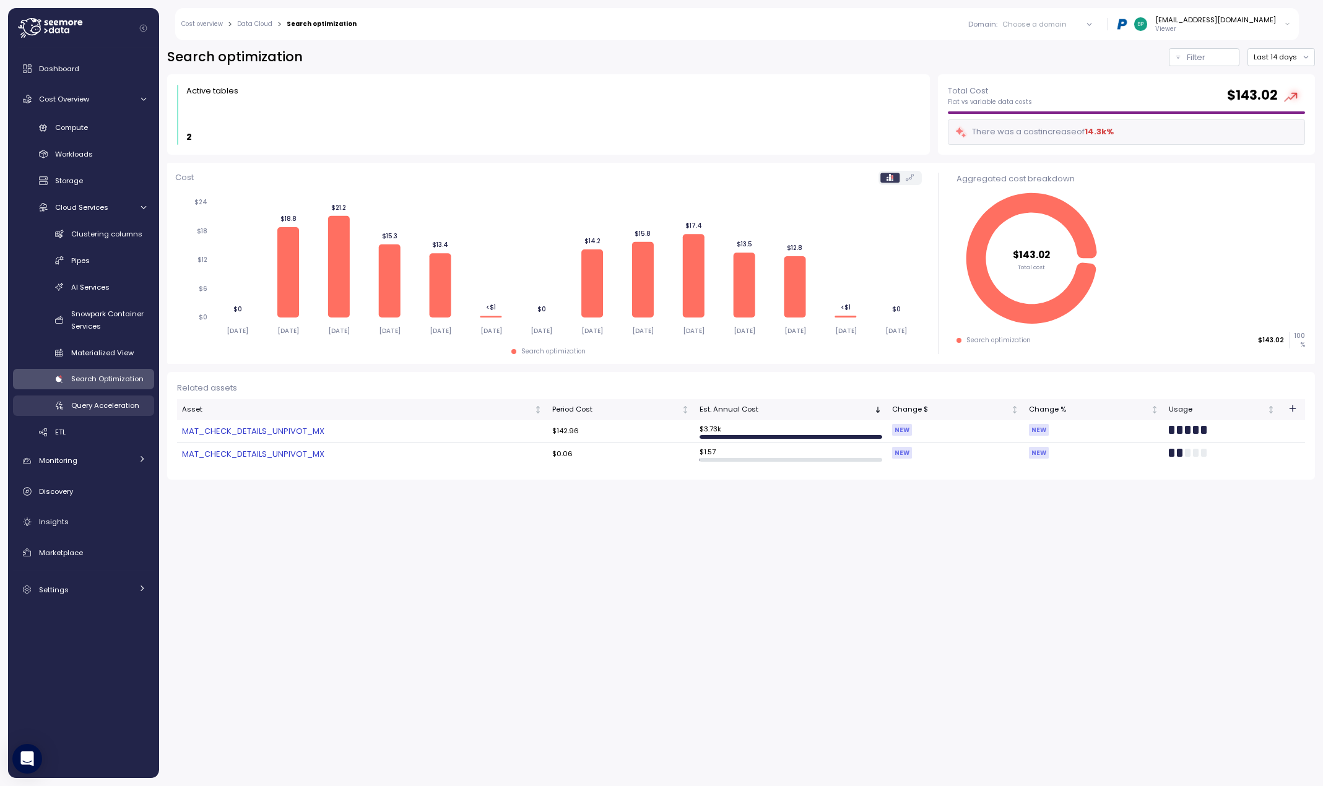
click at [128, 409] on span "Query Acceleration" at bounding box center [105, 406] width 68 height 10
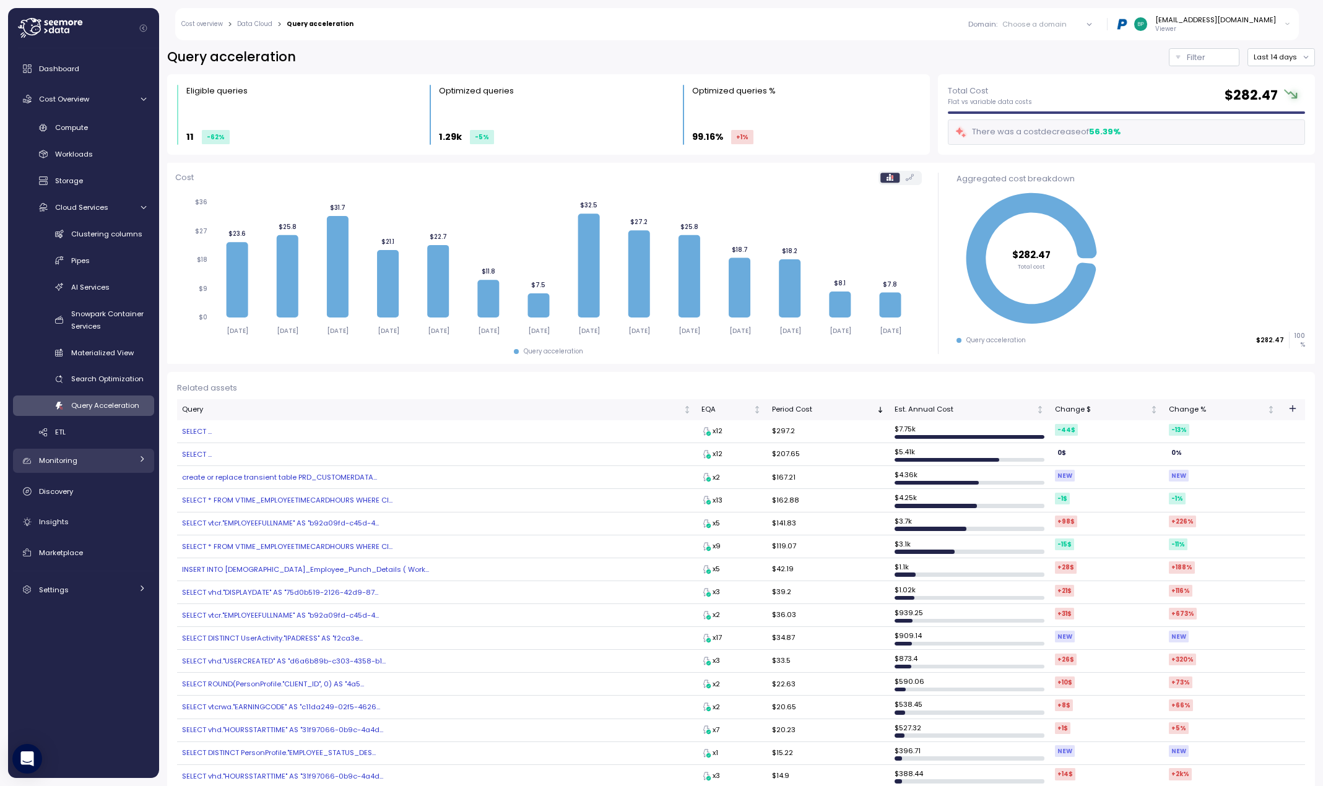
click at [98, 457] on div "Monitoring" at bounding box center [85, 460] width 93 height 12
click at [80, 488] on span "Anomalies" at bounding box center [74, 490] width 38 height 10
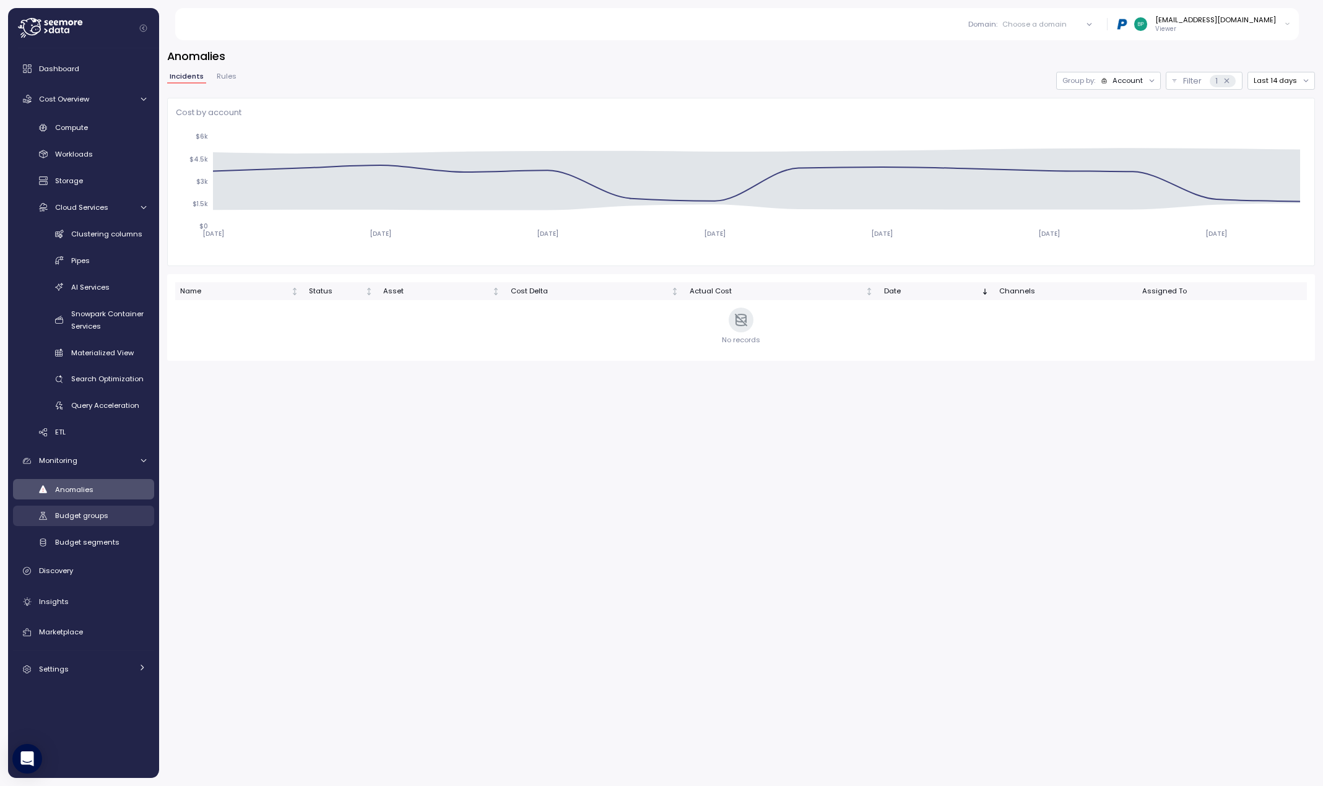
click at [85, 514] on span "Budget groups" at bounding box center [81, 516] width 53 height 10
